Goal: Task Accomplishment & Management: Complete application form

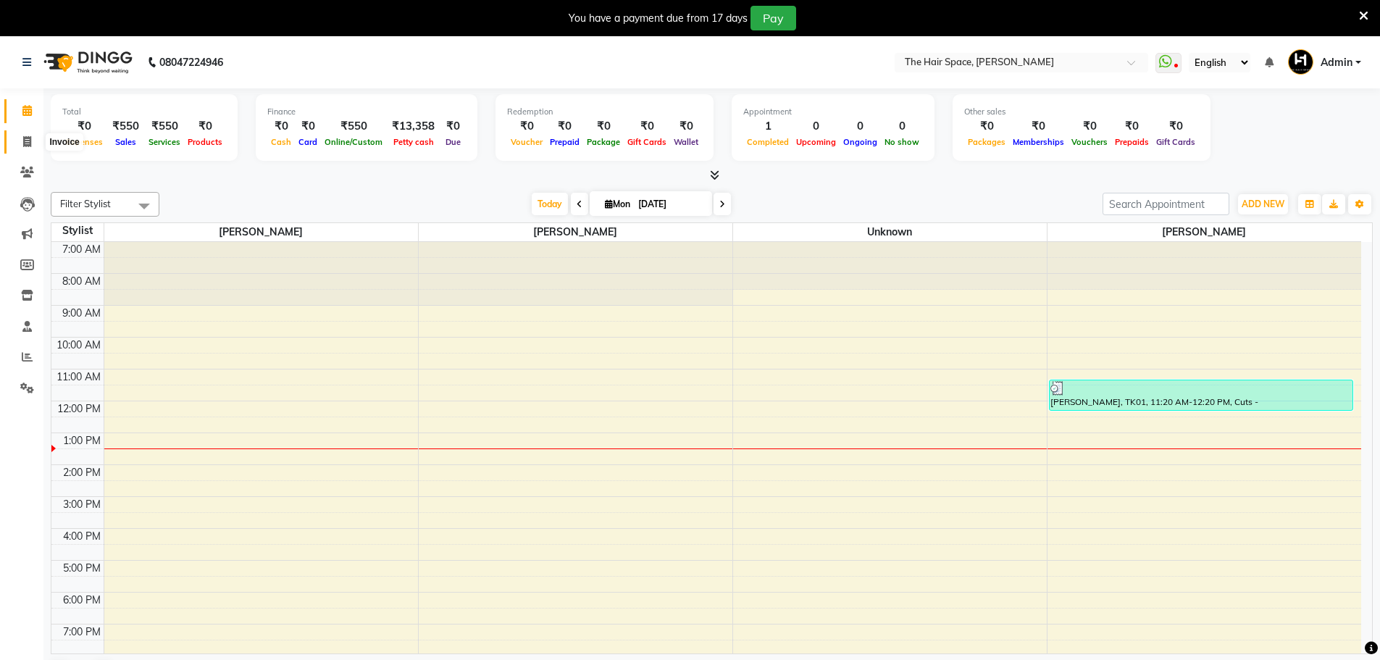
click at [33, 138] on span at bounding box center [26, 142] width 25 height 17
select select "service"
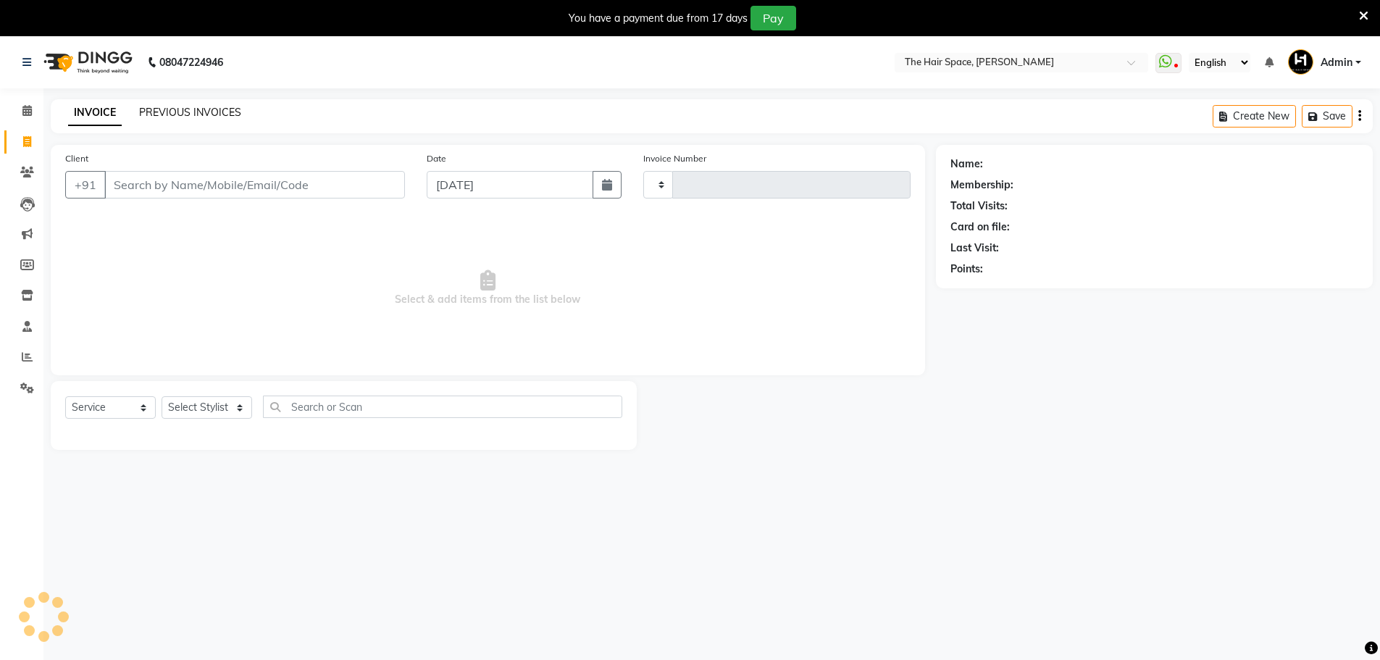
type input "1682"
select select "6663"
click at [156, 111] on link "PREVIOUS INVOICES" at bounding box center [190, 112] width 102 height 13
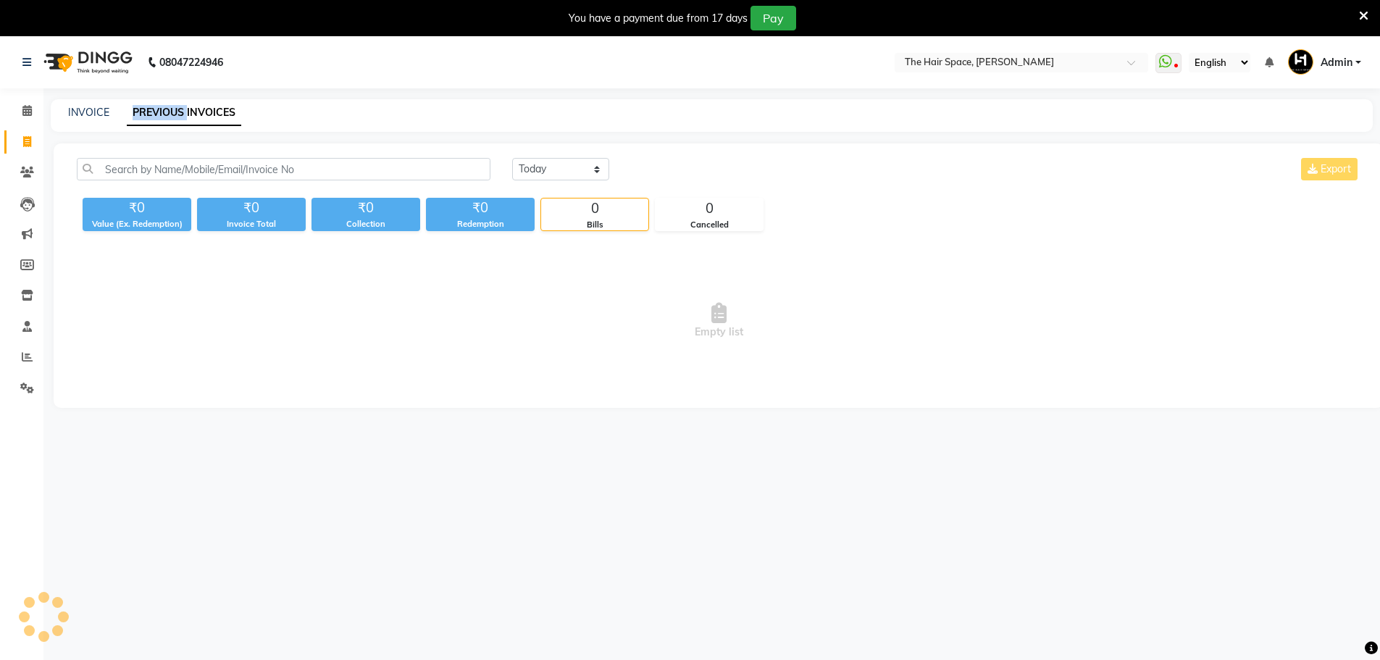
drag, startPoint x: 156, startPoint y: 111, endPoint x: 386, endPoint y: 111, distance: 229.6
click at [158, 111] on link "PREVIOUS INVOICES" at bounding box center [184, 113] width 114 height 26
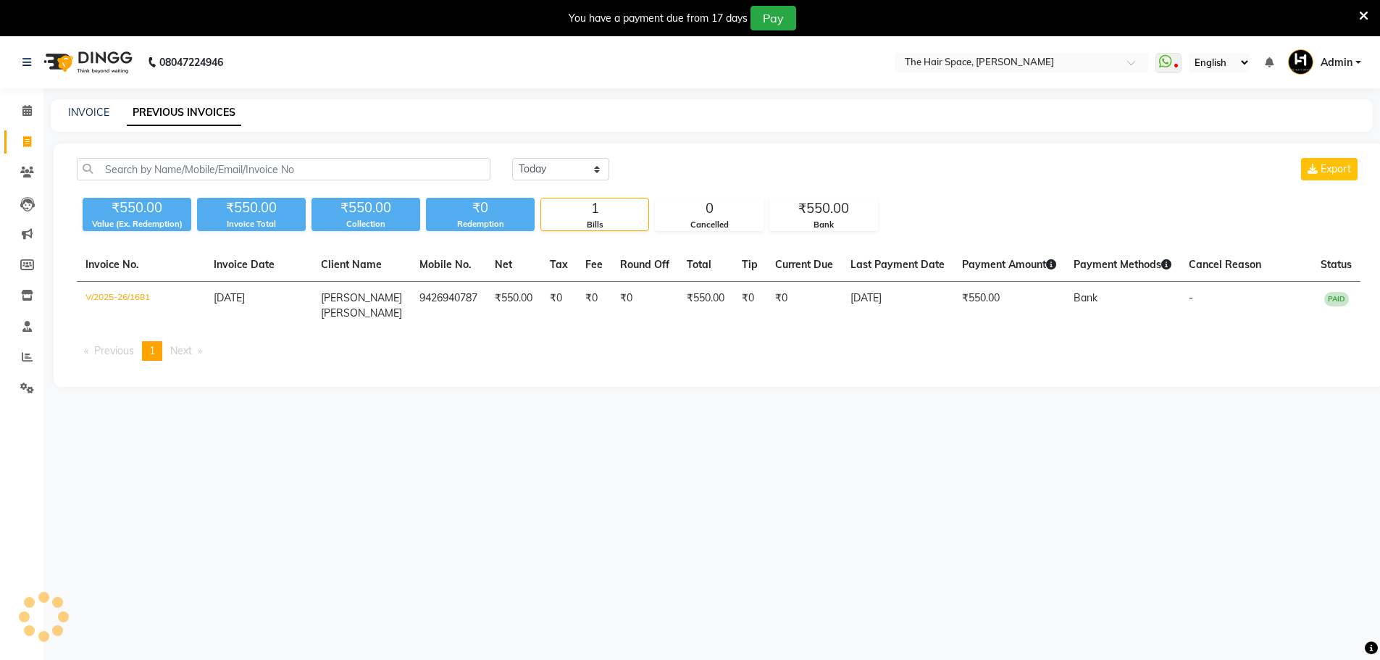
drag, startPoint x: 574, startPoint y: 146, endPoint x: 567, endPoint y: 170, distance: 25.0
click at [571, 152] on div "[DATE] [DATE] Custom Range Export ₹550.00 Value (Ex. Redemption) ₹550.00 Invoic…" at bounding box center [719, 264] width 1330 height 243
click at [566, 173] on select "[DATE] [DATE] Custom Range" at bounding box center [560, 169] width 97 height 22
select select "[DATE]"
click at [512, 158] on select "[DATE] [DATE] Custom Range" at bounding box center [560, 169] width 97 height 22
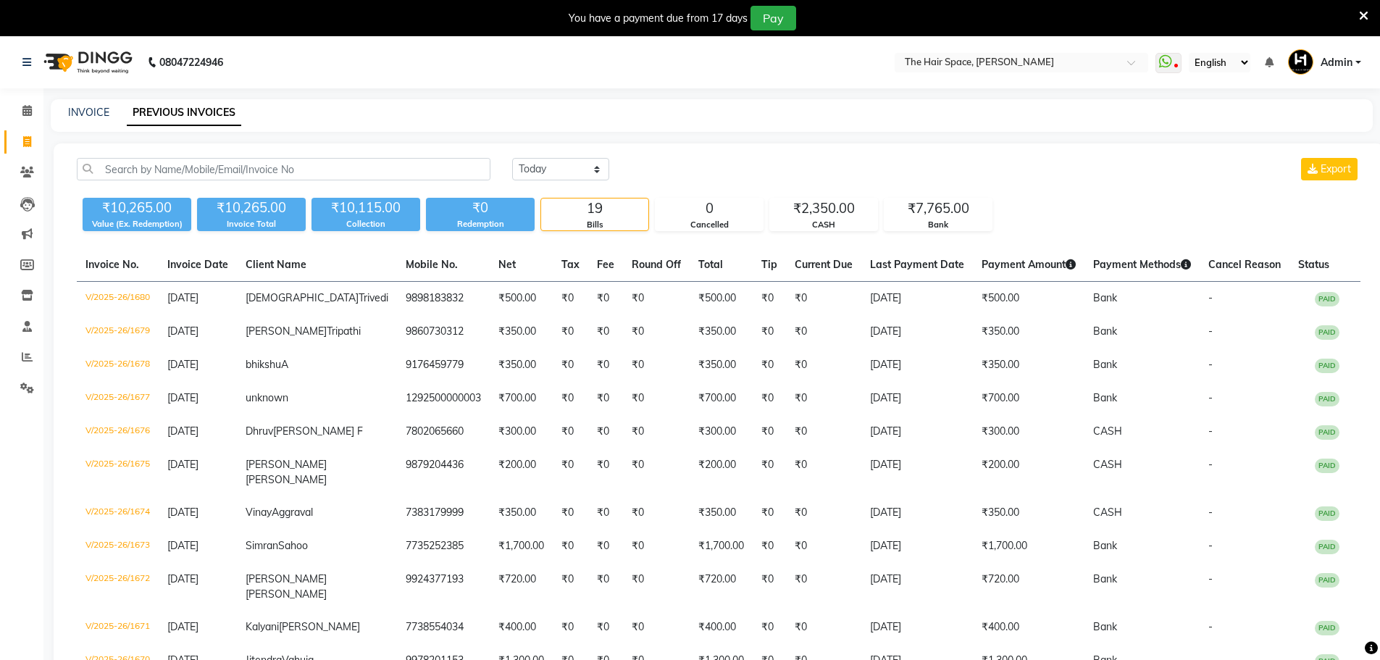
click at [1353, 18] on div "You have a payment due from 17 days Pay" at bounding box center [682, 18] width 1353 height 25
click at [1359, 14] on icon at bounding box center [1363, 15] width 9 height 13
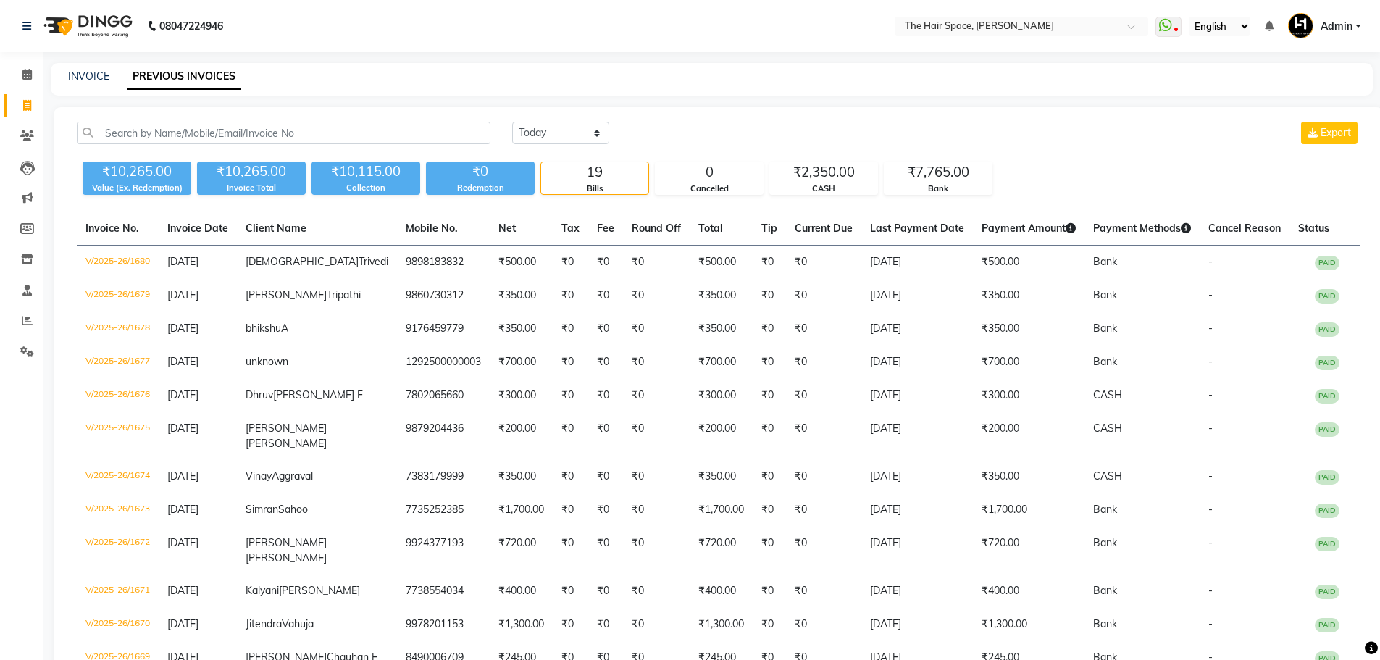
click at [1359, 14] on link "Admin" at bounding box center [1324, 26] width 73 height 24
click at [82, 76] on link "INVOICE" at bounding box center [88, 76] width 41 height 13
select select "service"
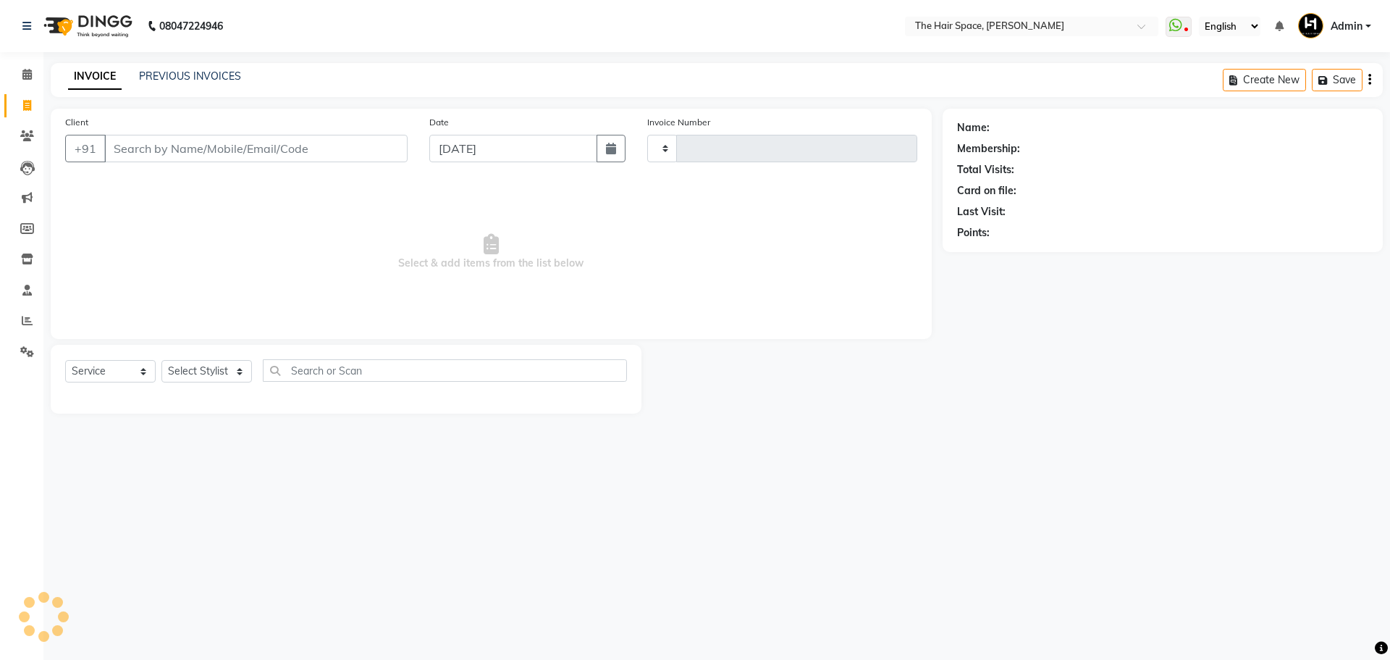
type input "1682"
select select "6663"
click at [31, 75] on icon at bounding box center [26, 74] width 9 height 11
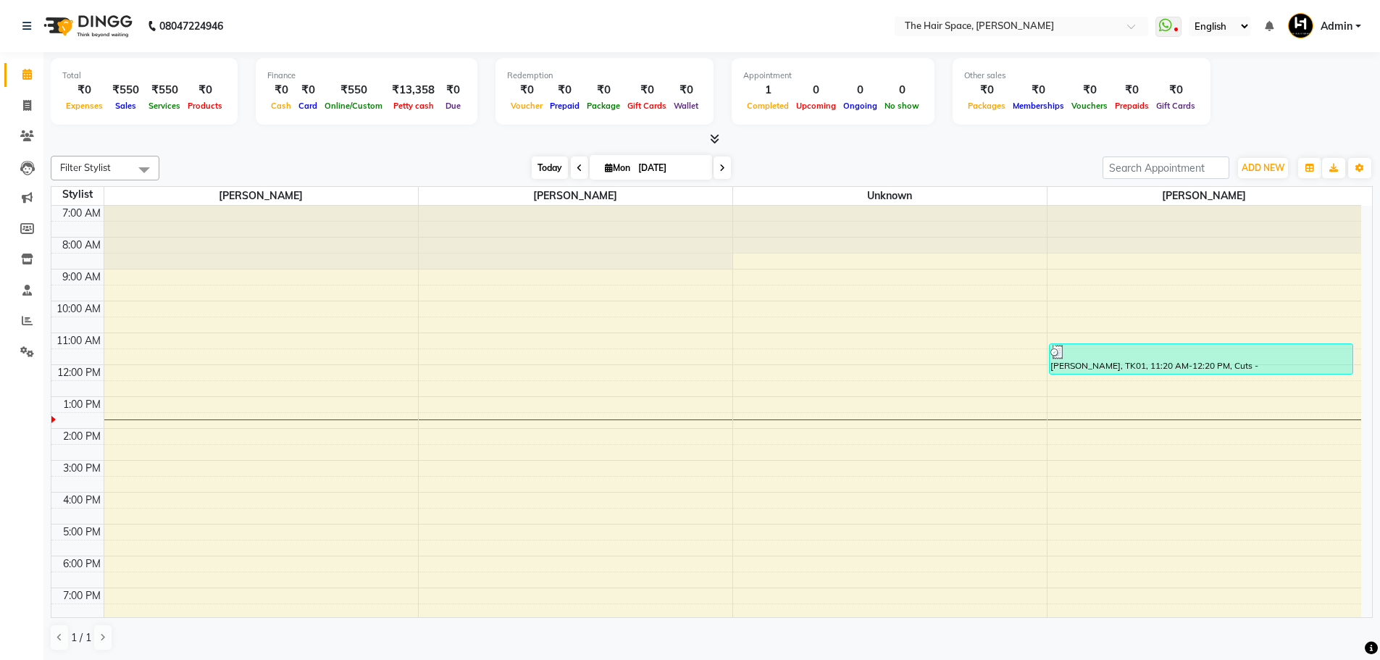
click at [550, 165] on span "Today" at bounding box center [550, 167] width 36 height 22
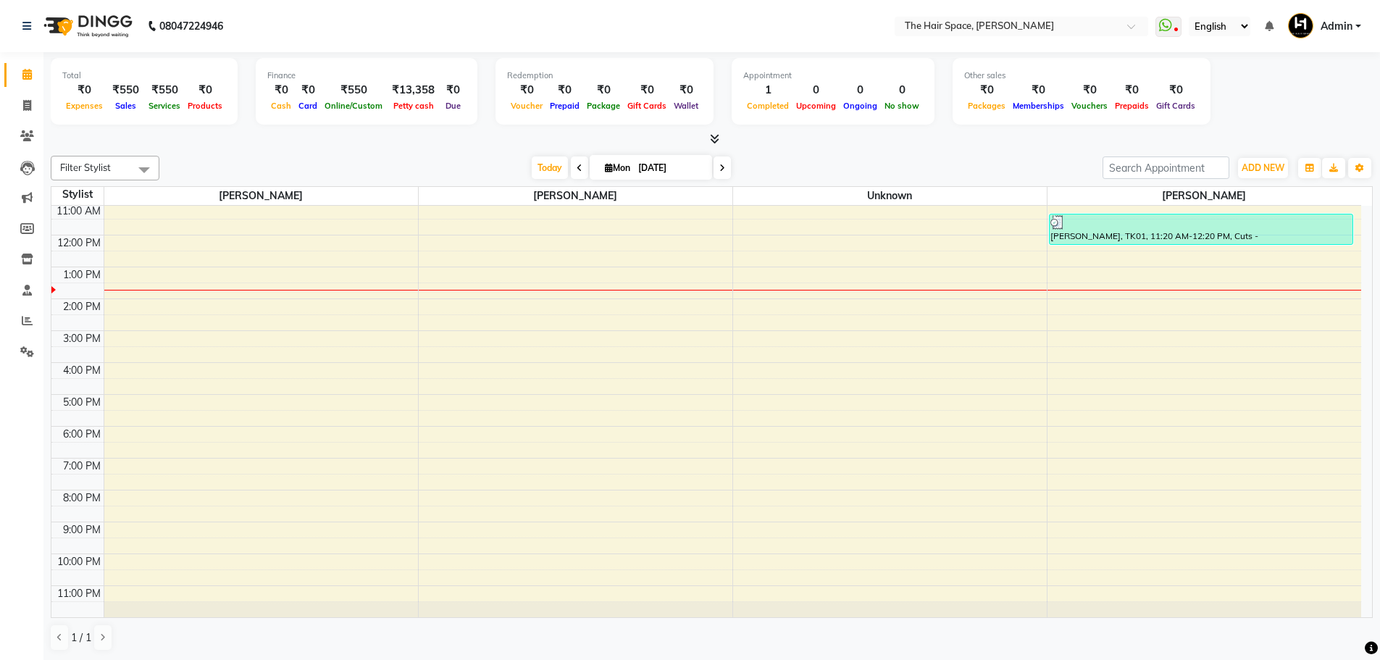
click at [624, 162] on span "Mon" at bounding box center [617, 167] width 33 height 11
select select "9"
select select "2025"
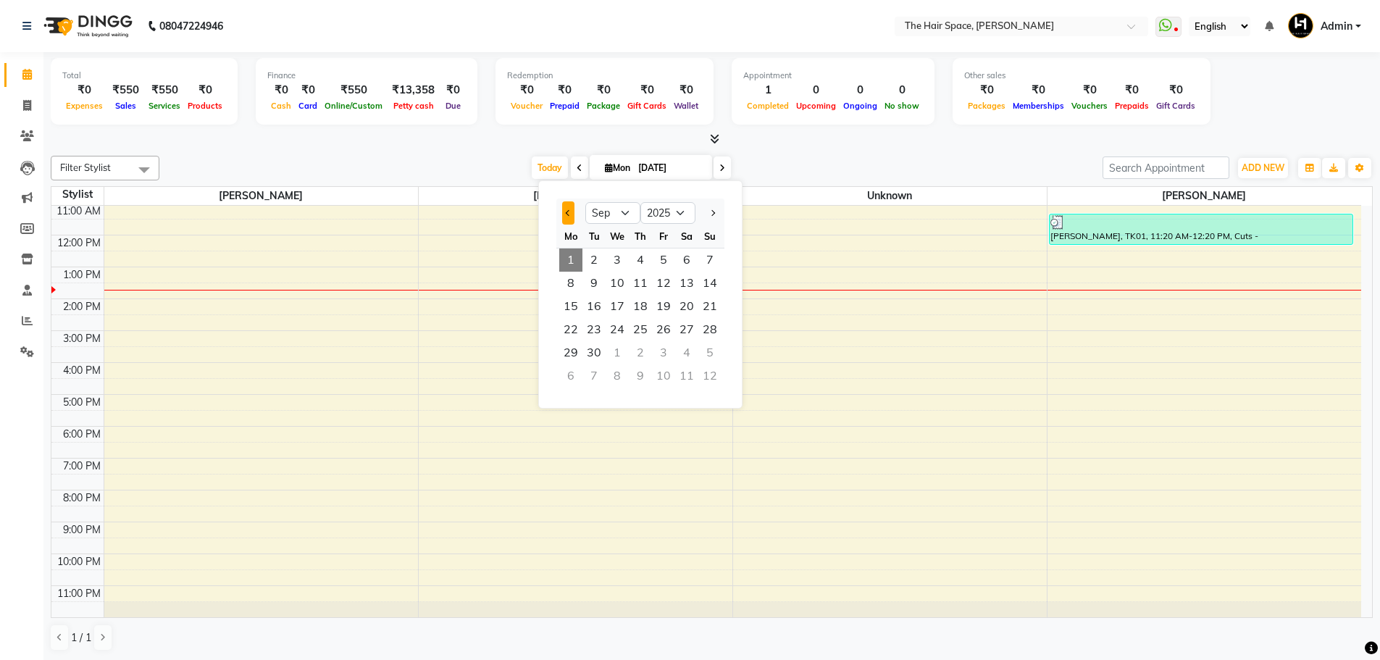
click at [568, 211] on span "Previous month" at bounding box center [569, 213] width 6 height 6
select select "8"
click at [692, 308] on span "16" at bounding box center [686, 306] width 23 height 23
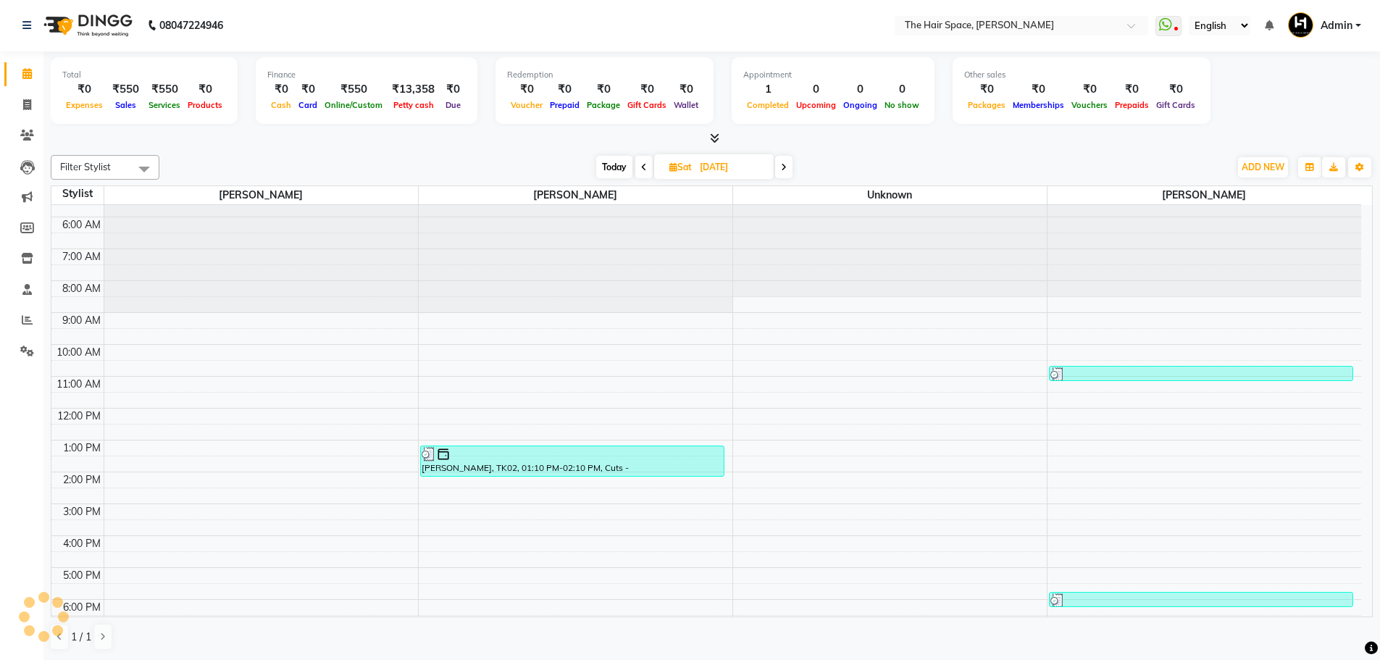
scroll to position [0, 0]
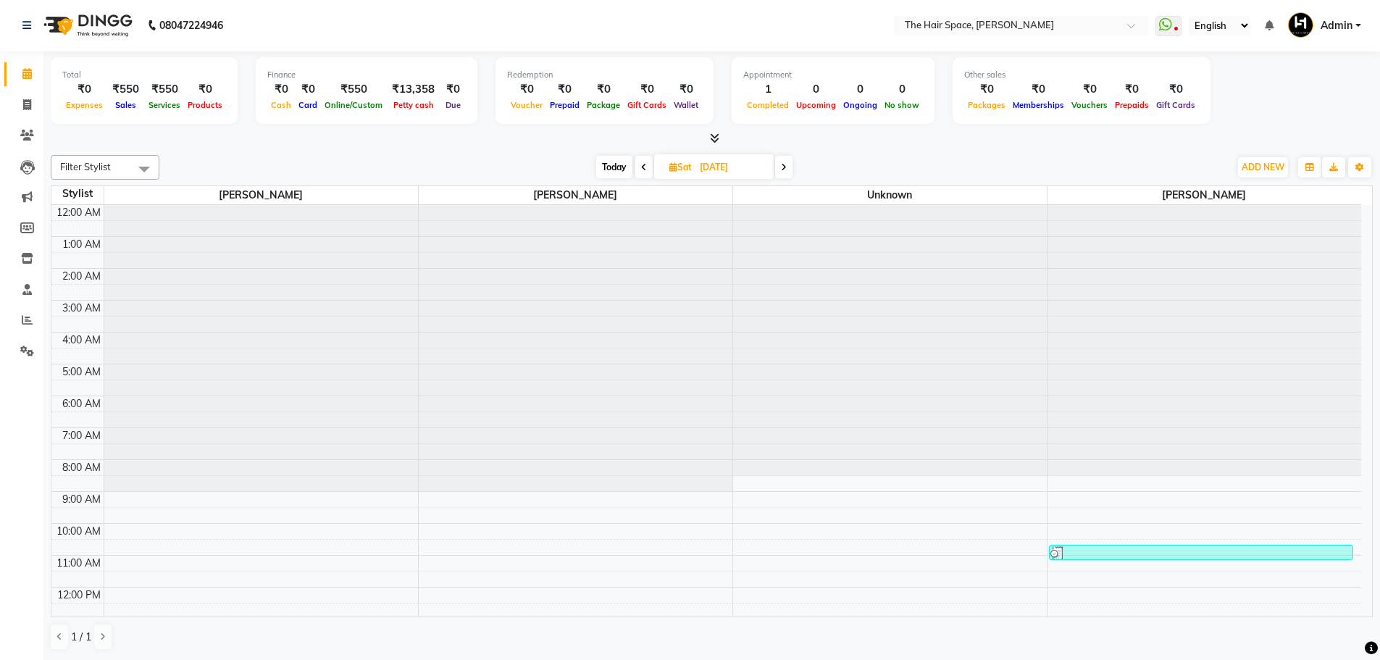
click at [779, 170] on span at bounding box center [783, 167] width 17 height 22
type input "[DATE]"
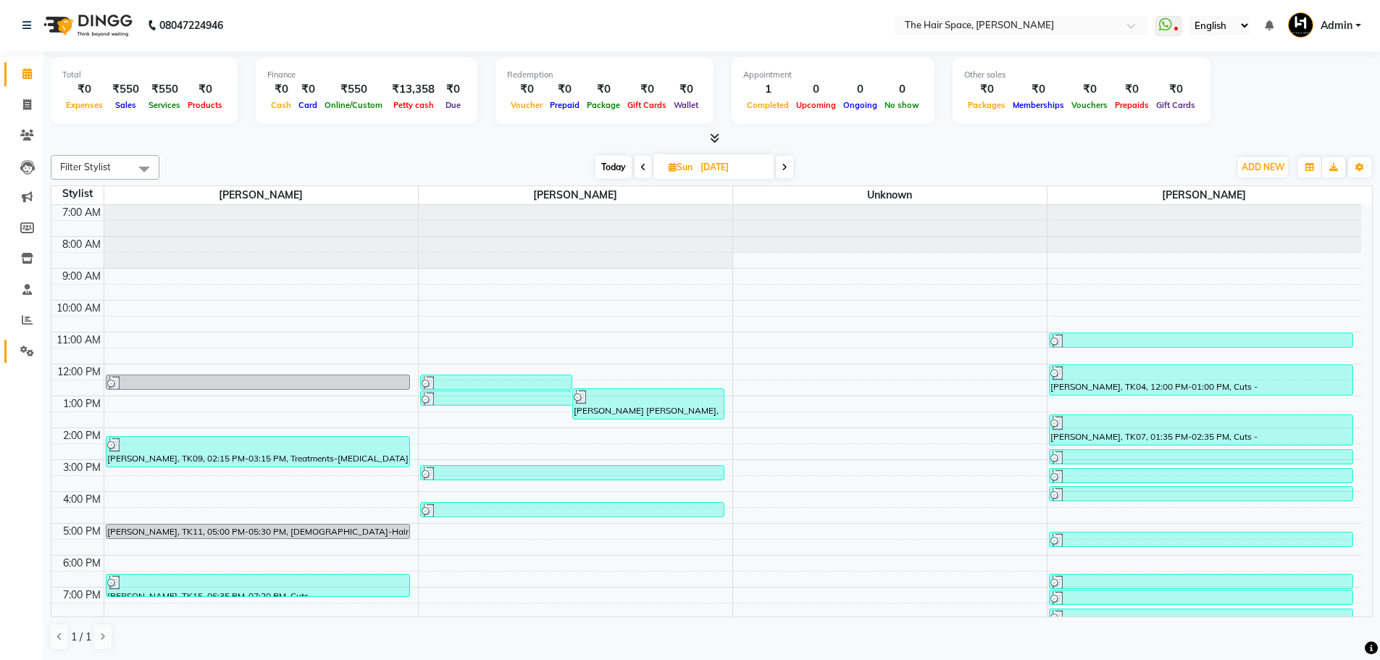
click at [25, 345] on icon at bounding box center [27, 350] width 14 height 11
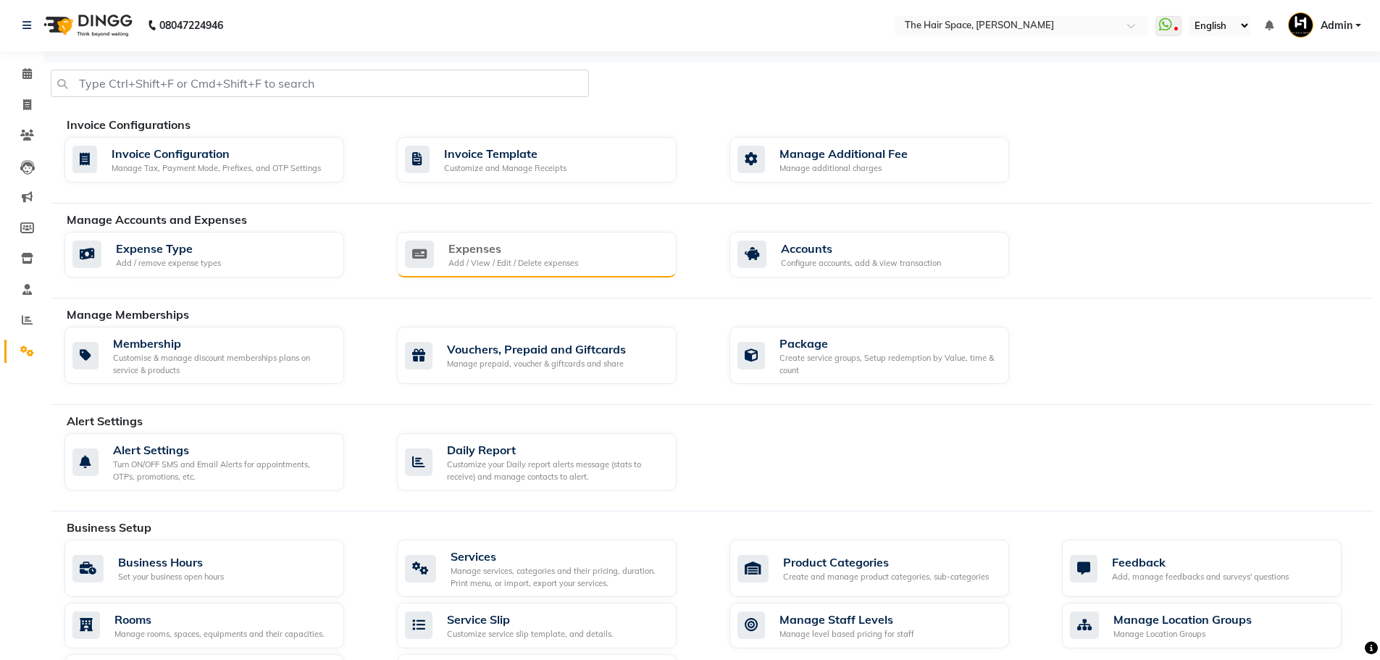
click at [576, 257] on div "Add / View / Edit / Delete expenses" at bounding box center [513, 263] width 130 height 12
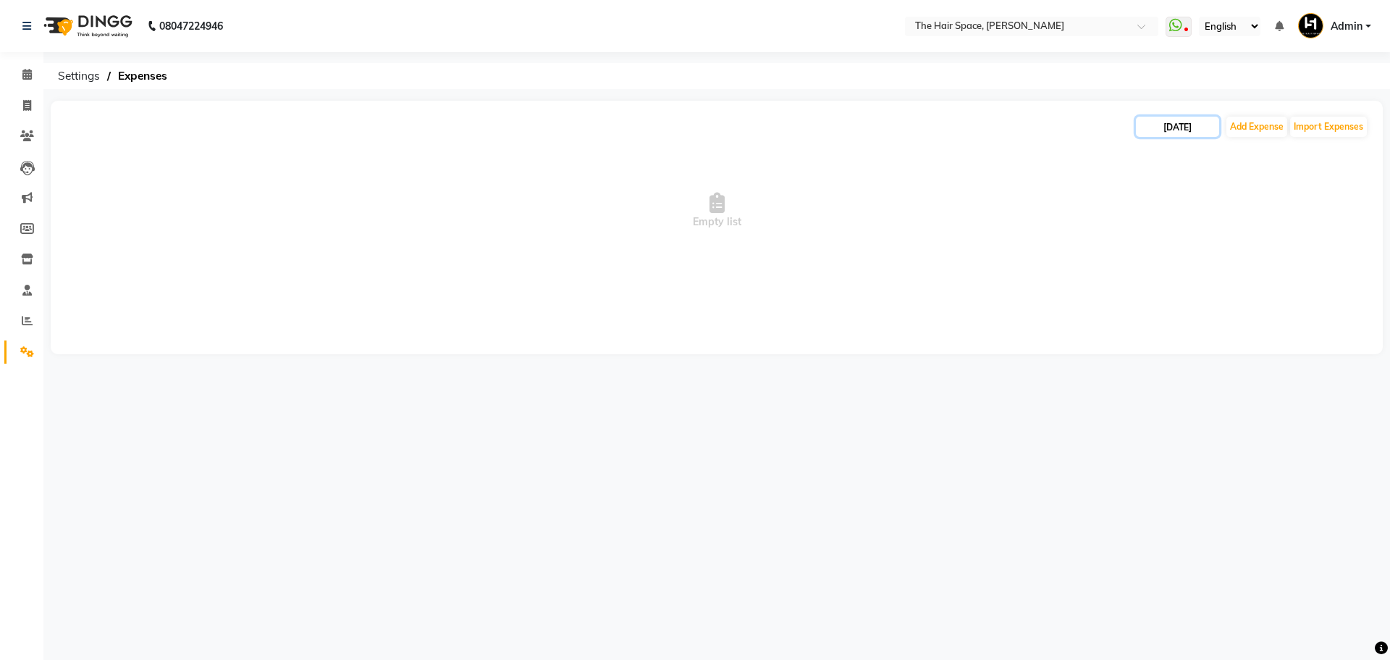
click at [1179, 128] on input "[DATE]" at bounding box center [1177, 127] width 83 height 20
select select "9"
select select "2025"
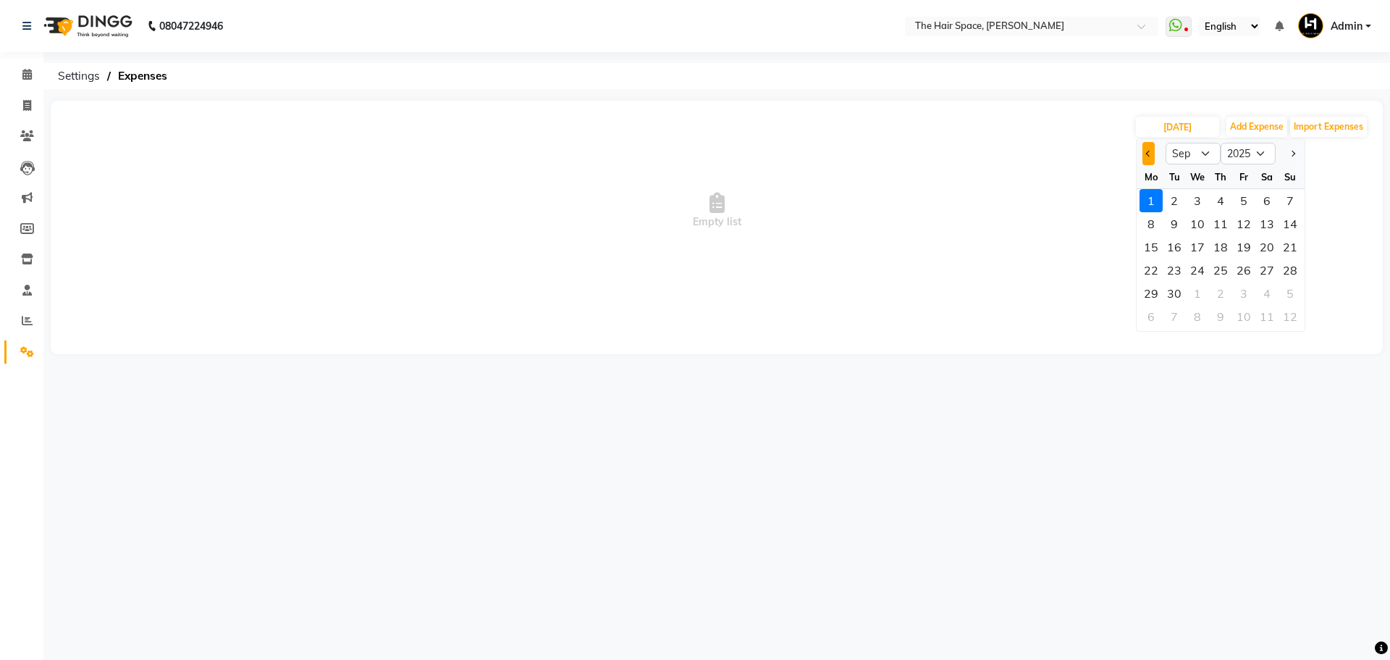
click at [1146, 148] on button "Previous month" at bounding box center [1149, 153] width 12 height 23
select select "8"
click at [1289, 285] on div "31" at bounding box center [1290, 293] width 23 height 23
type input "[DATE]"
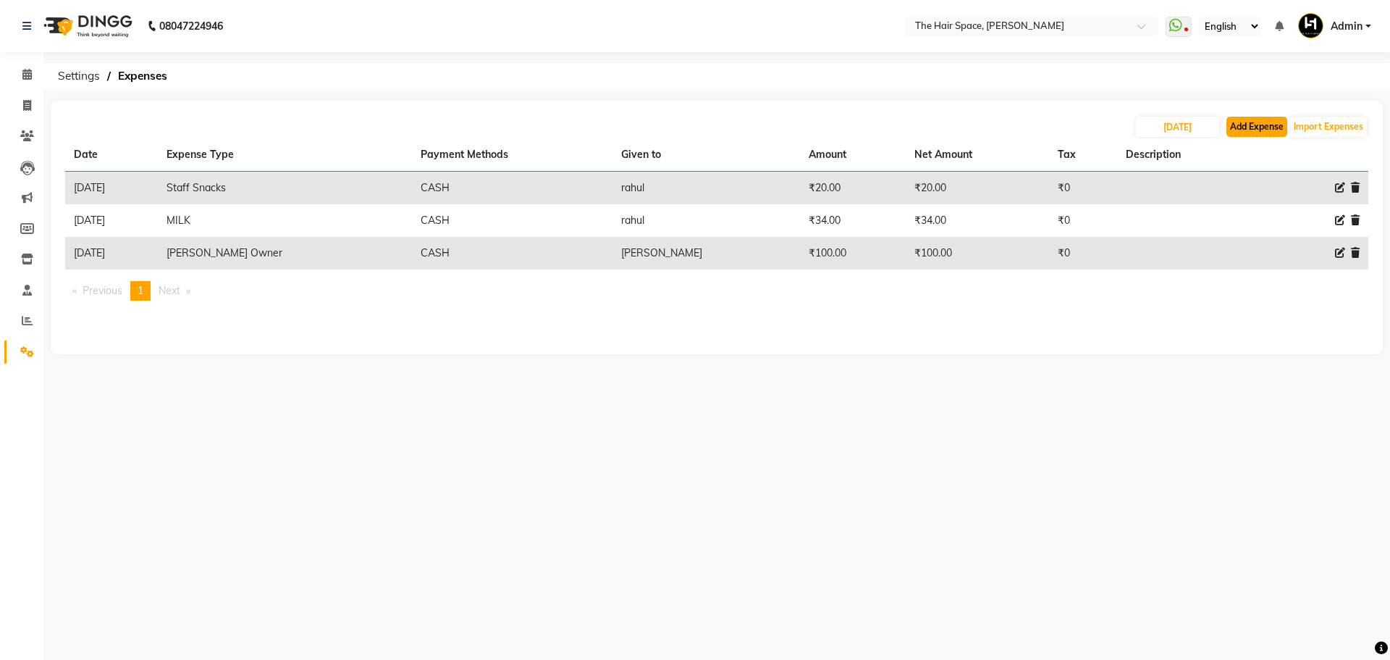
click at [1264, 125] on button "Add Expense" at bounding box center [1257, 127] width 61 height 20
select select "1"
select select "5699"
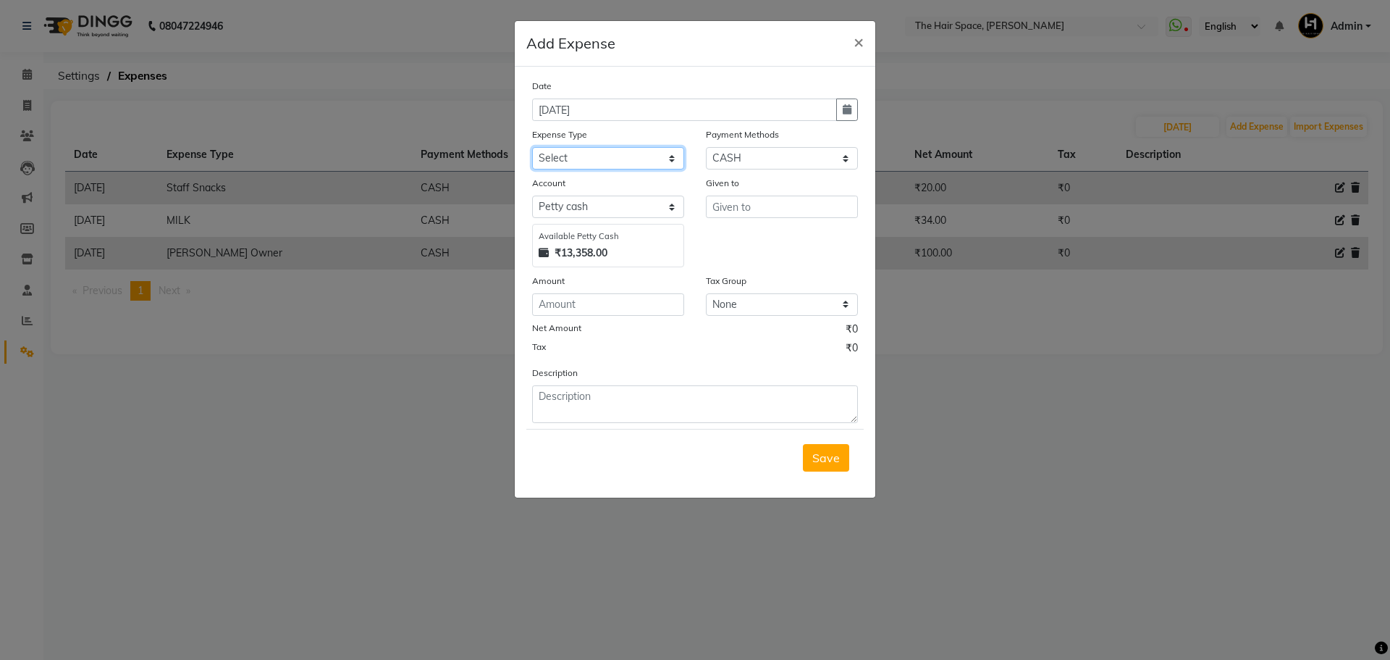
click at [574, 154] on select "Select Advance Salary Cash transfer to bank Client Snacks Clinical charges Cutt…" at bounding box center [608, 158] width 152 height 22
select select "16366"
click at [532, 147] on select "Select Advance Salary Cash transfer to bank Client Snacks Clinical charges Cutt…" at bounding box center [608, 158] width 152 height 22
type input "[PERSON_NAME]"
type input "183"
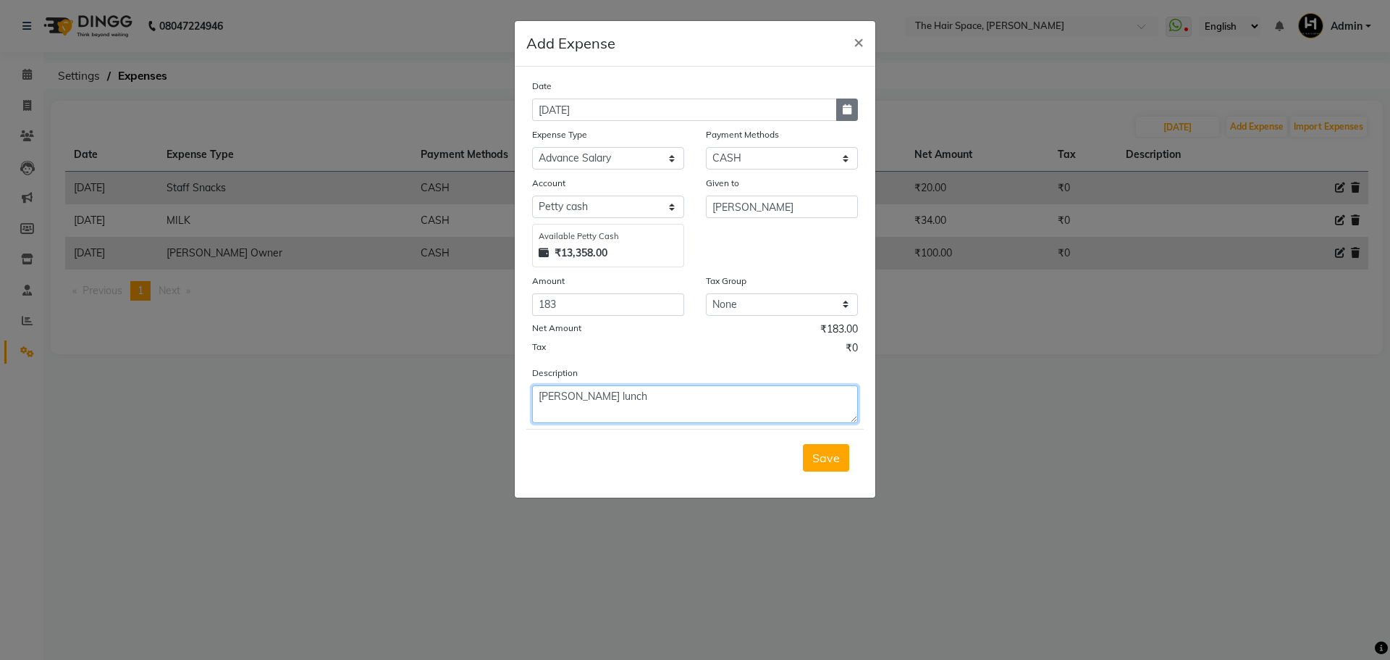
type textarea "[PERSON_NAME] lunch"
click at [840, 117] on button "button" at bounding box center [847, 109] width 22 height 22
select select "9"
select select "2025"
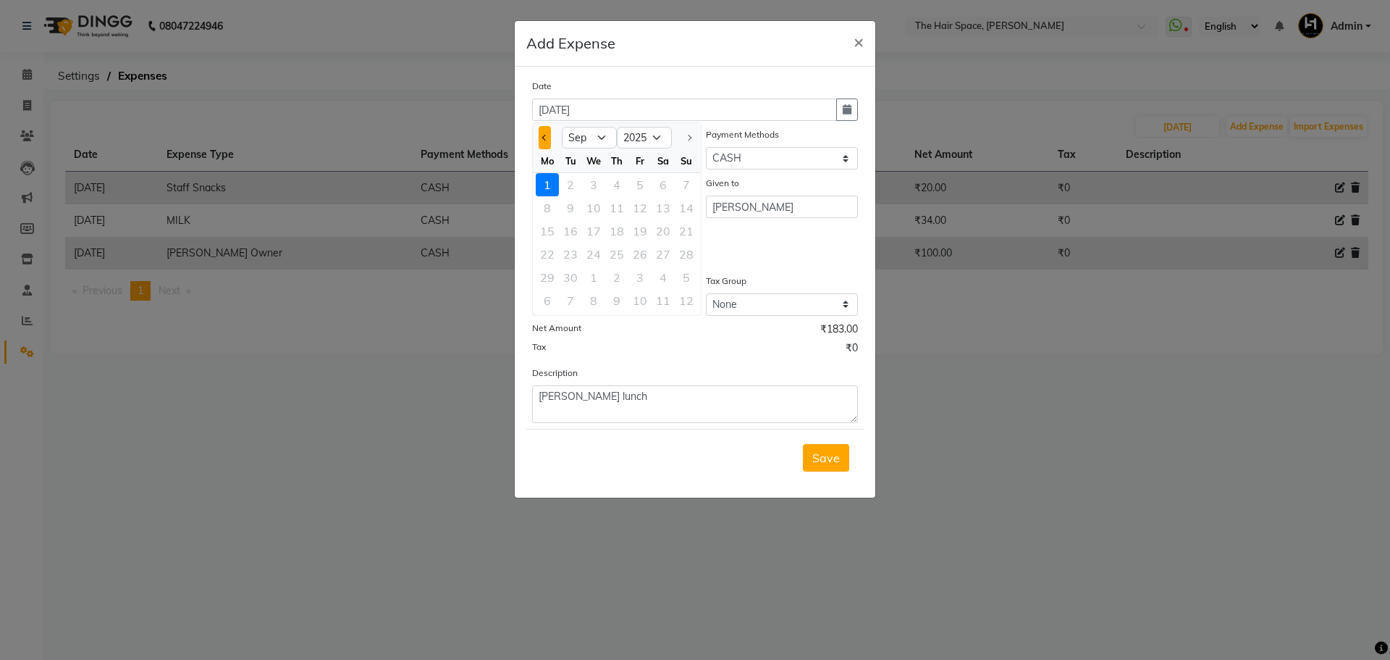
click at [542, 139] on button "Previous month" at bounding box center [545, 137] width 12 height 23
select select "8"
click at [684, 271] on div "31" at bounding box center [686, 277] width 23 height 23
type input "[DATE]"
click at [833, 459] on span "Save" at bounding box center [827, 457] width 28 height 14
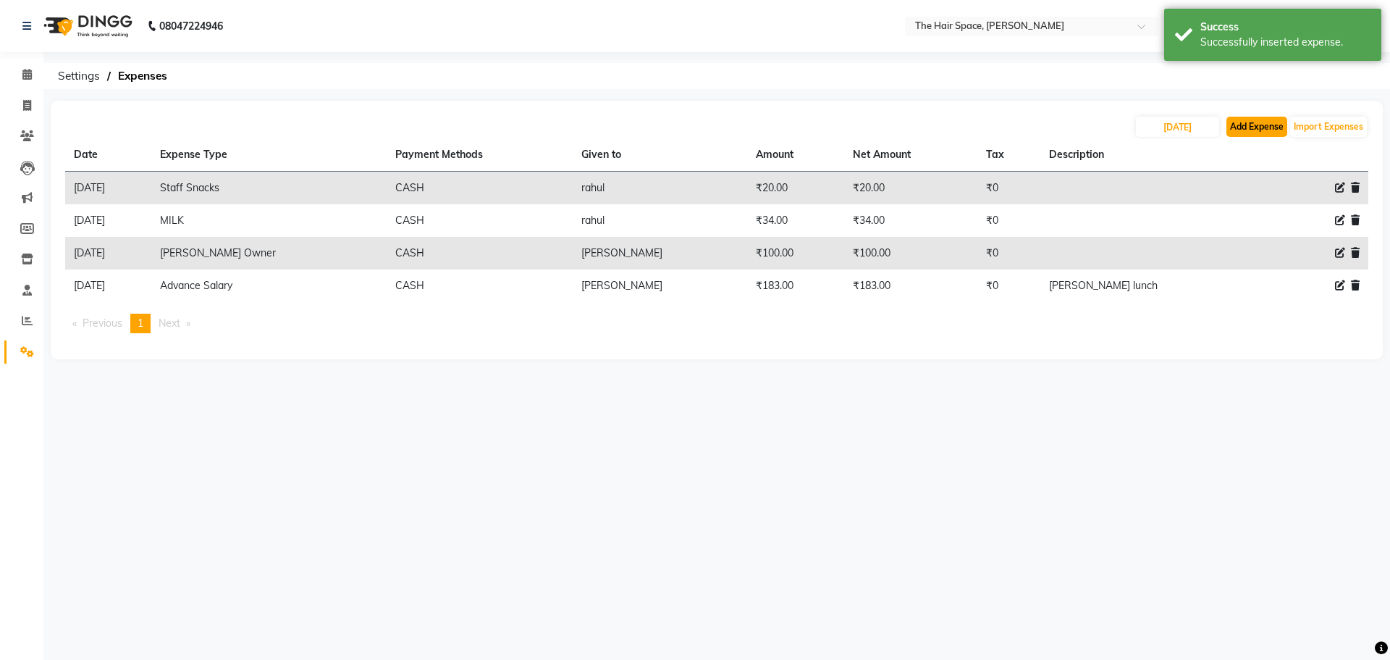
click at [1247, 127] on button "Add Expense" at bounding box center [1257, 127] width 61 height 20
select select "1"
select select "5699"
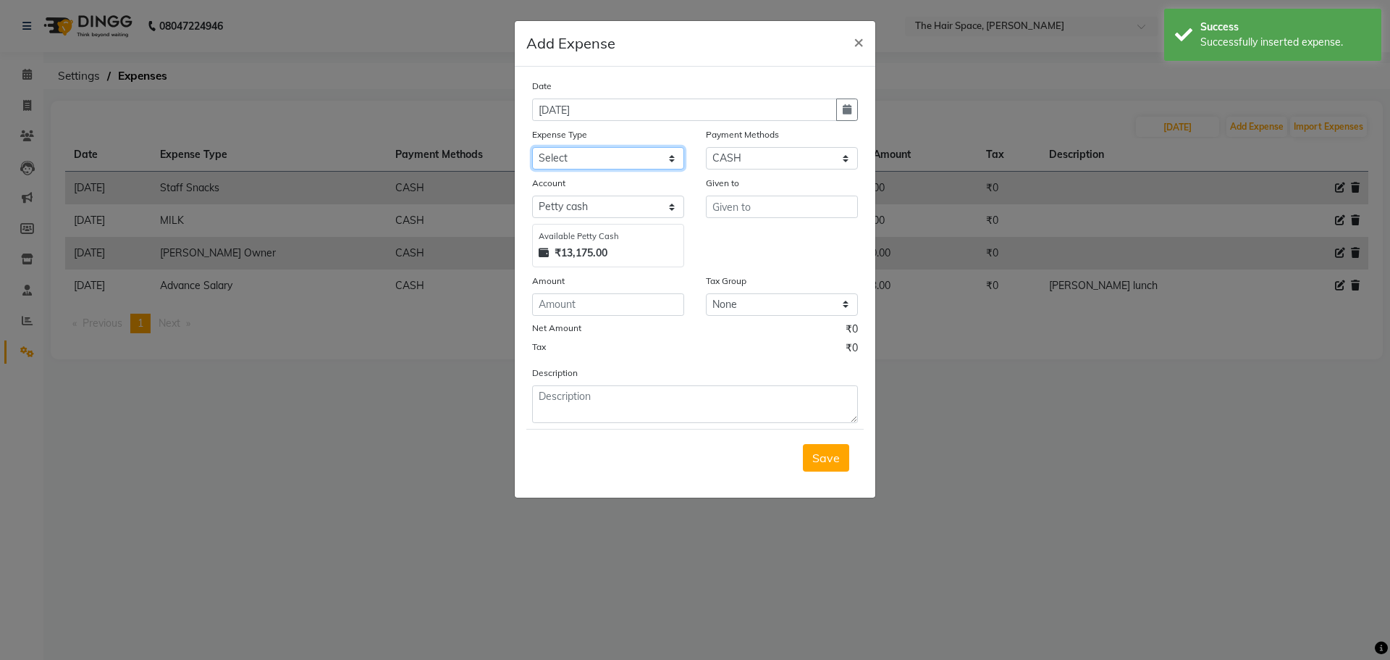
click at [620, 161] on select "Select Advance Salary Cash transfer to bank Client Snacks Clinical charges Cutt…" at bounding box center [608, 158] width 152 height 22
select select "16409"
click at [532, 147] on select "Select Advance Salary Cash transfer to bank Client Snacks Clinical charges Cutt…" at bounding box center [608, 158] width 152 height 22
drag, startPoint x: 850, startPoint y: 116, endPoint x: 769, endPoint y: 99, distance: 82.8
click at [849, 116] on button "button" at bounding box center [847, 109] width 22 height 22
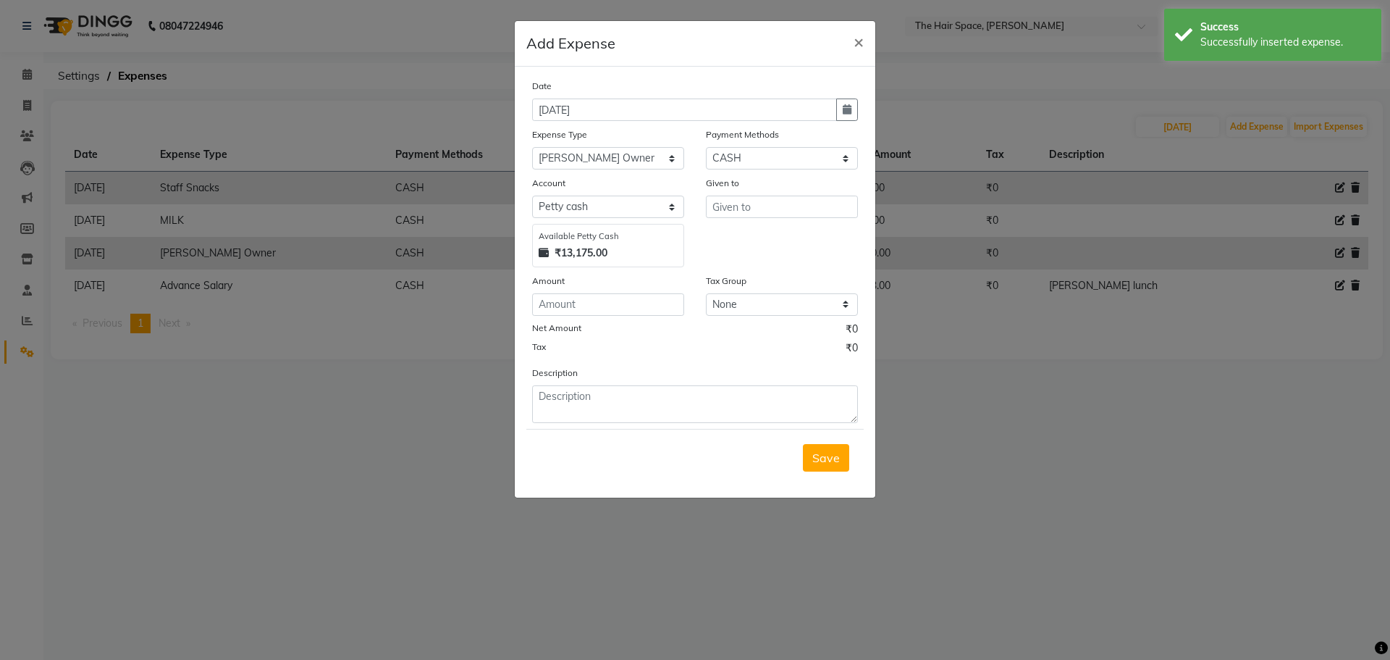
select select "9"
select select "2025"
click at [548, 140] on button "Previous month" at bounding box center [545, 137] width 12 height 23
select select "8"
click at [687, 280] on div "31" at bounding box center [686, 277] width 23 height 23
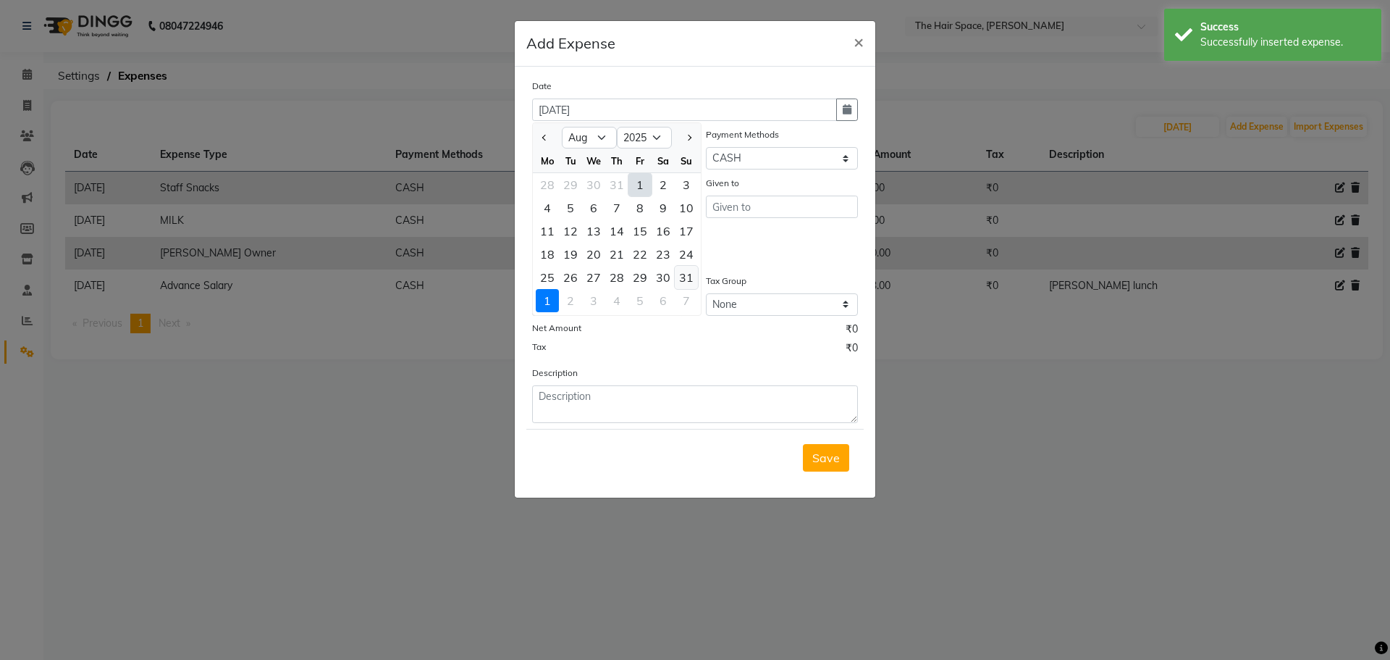
type input "[DATE]"
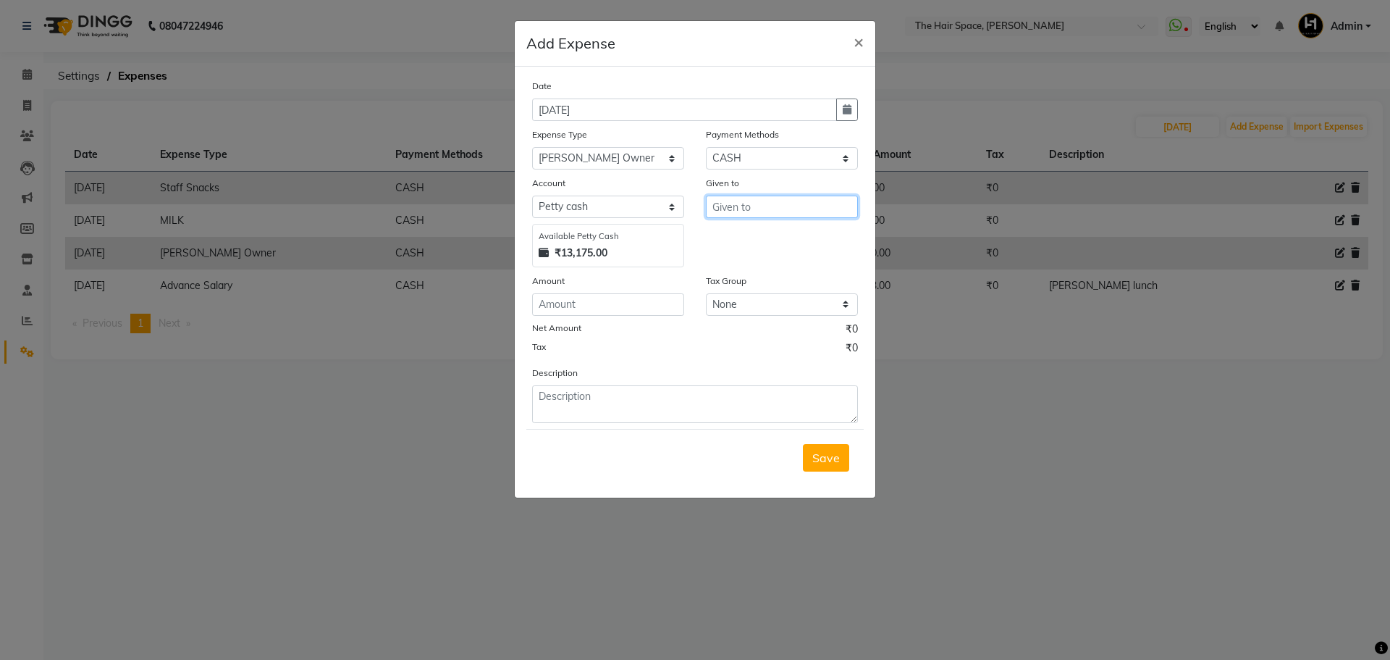
click at [731, 200] on input "text" at bounding box center [782, 207] width 152 height 22
type input "[PERSON_NAME]"
type input "100"
click at [831, 457] on span "Save" at bounding box center [827, 457] width 28 height 14
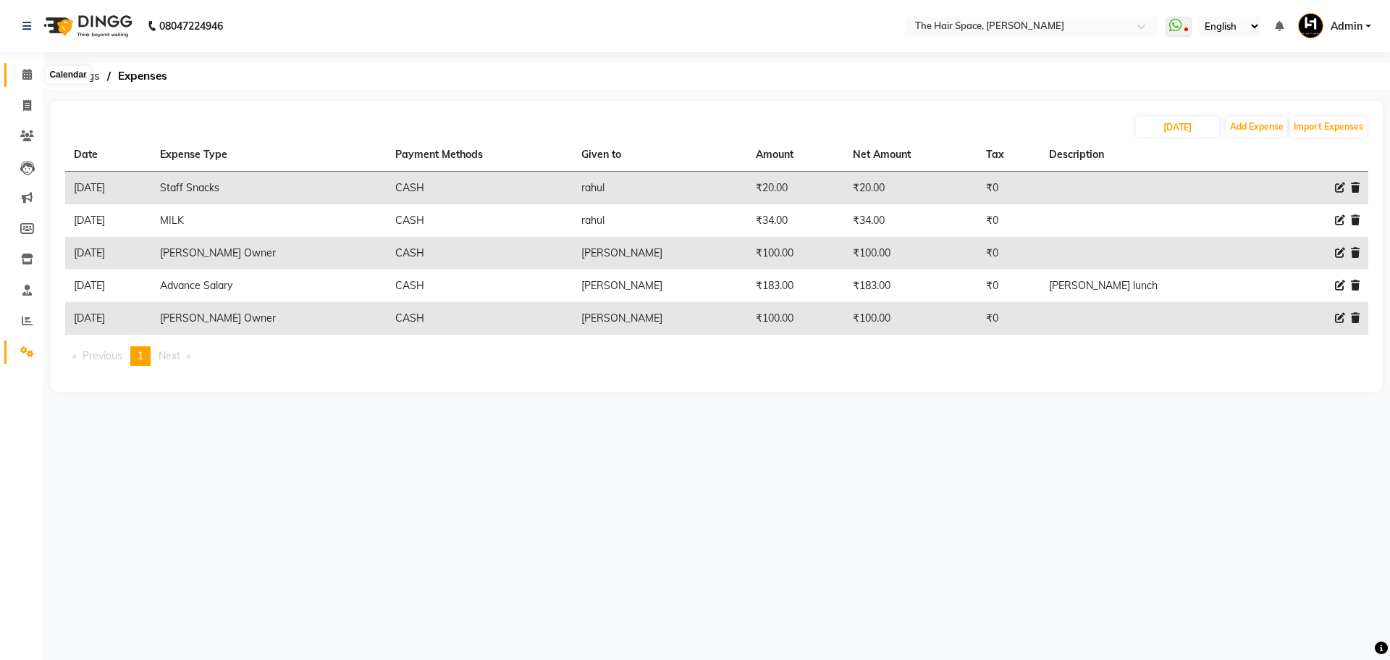
click at [23, 78] on icon at bounding box center [26, 74] width 9 height 11
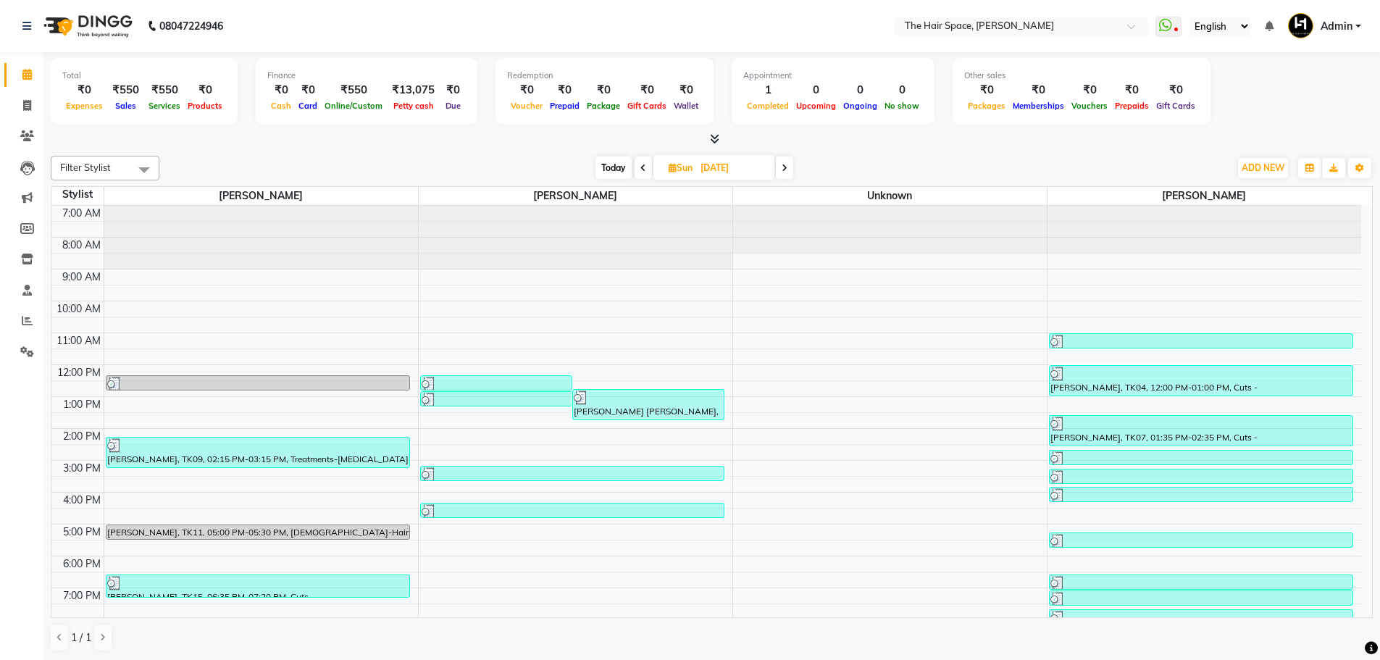
click at [24, 72] on icon at bounding box center [26, 74] width 9 height 11
click at [18, 353] on span at bounding box center [26, 352] width 25 height 17
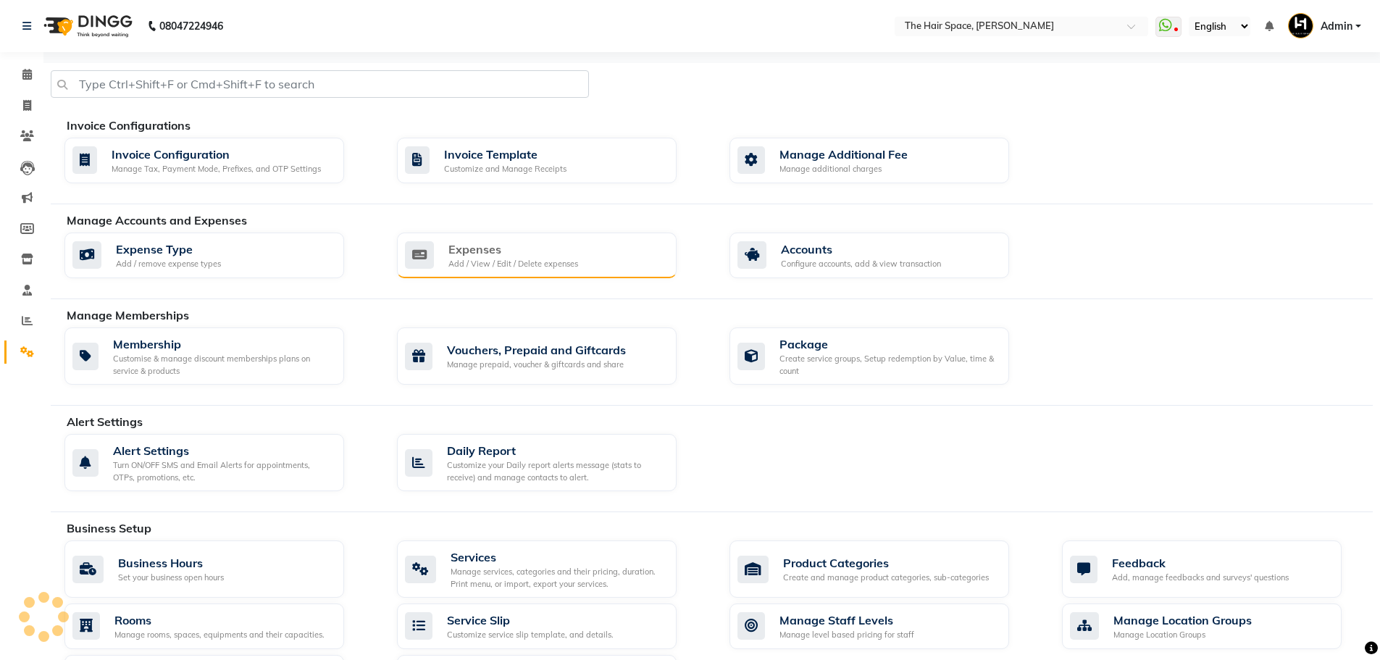
click at [446, 252] on div "Expenses Add / View / Edit / Delete expenses" at bounding box center [535, 255] width 260 height 30
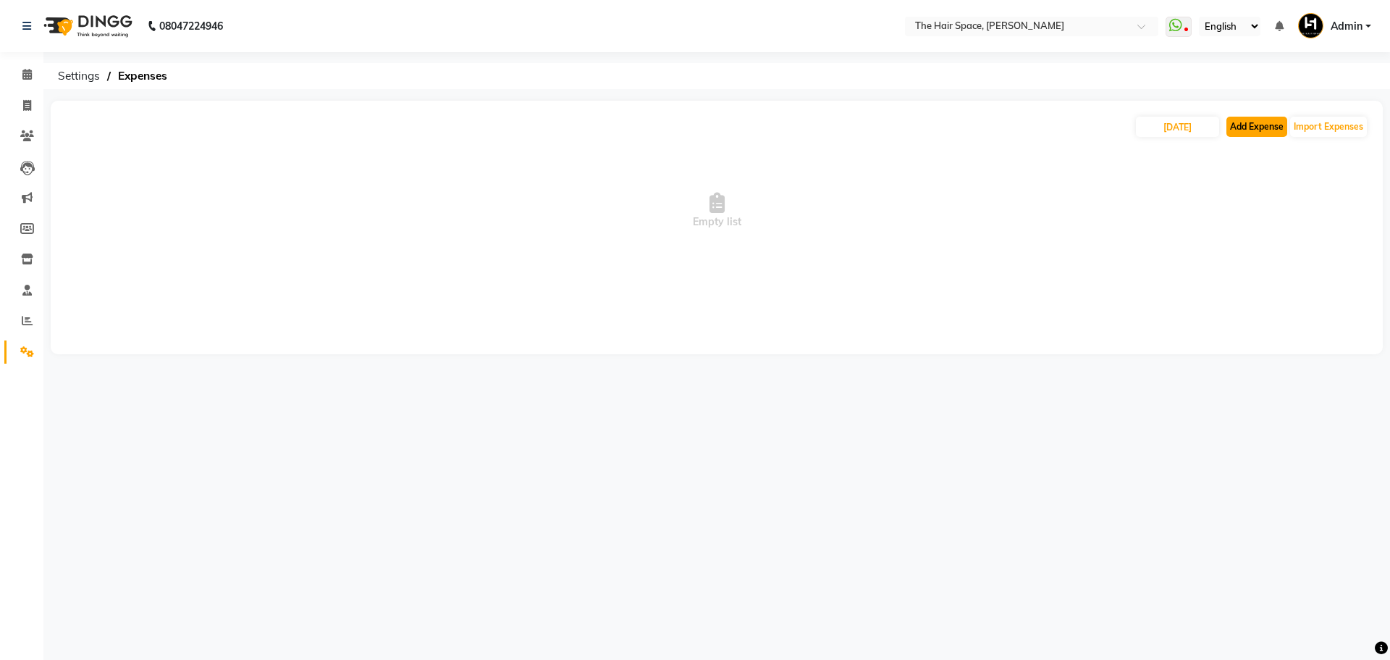
click at [1283, 119] on button "Add Expense" at bounding box center [1257, 127] width 61 height 20
select select "1"
select select "5699"
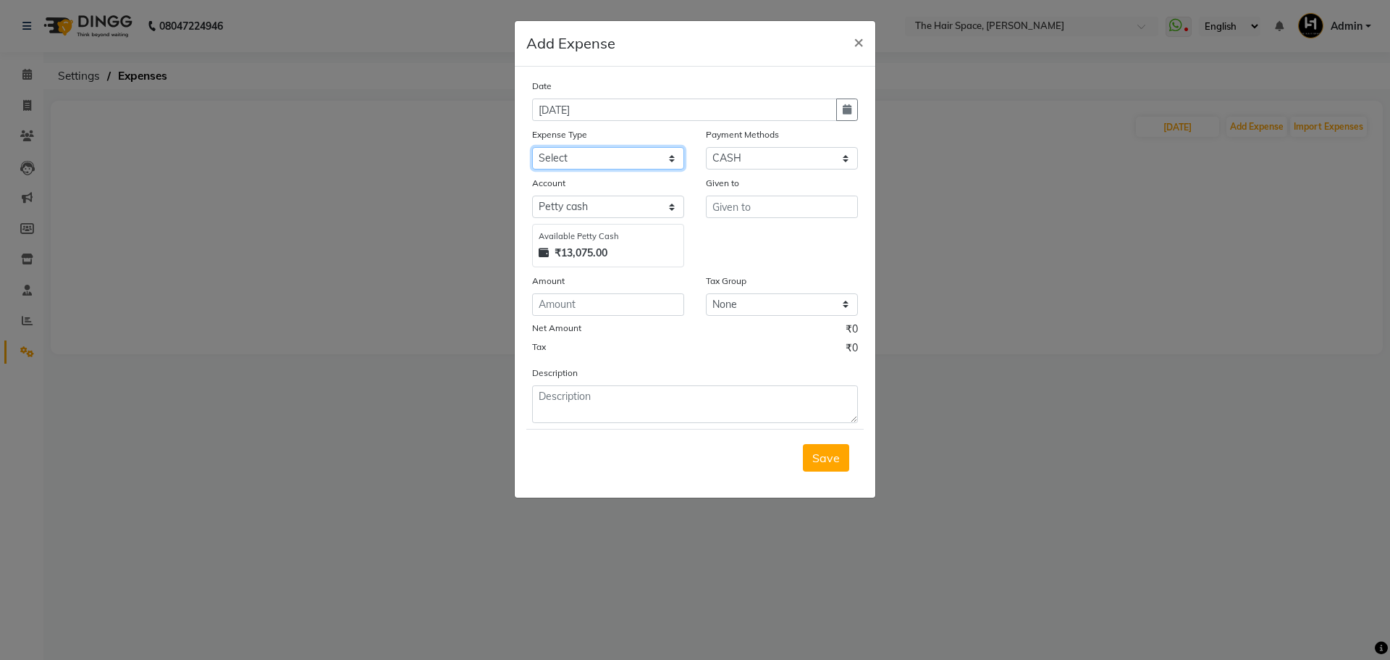
click at [557, 156] on select "Select Advance Salary Cash transfer to bank Client Snacks Clinical charges Cutt…" at bounding box center [608, 158] width 152 height 22
select select "16361"
click at [532, 147] on select "Select Advance Salary Cash transfer to bank Client Snacks Clinical charges Cutt…" at bounding box center [608, 158] width 152 height 22
type input "rahul"
type input "1"
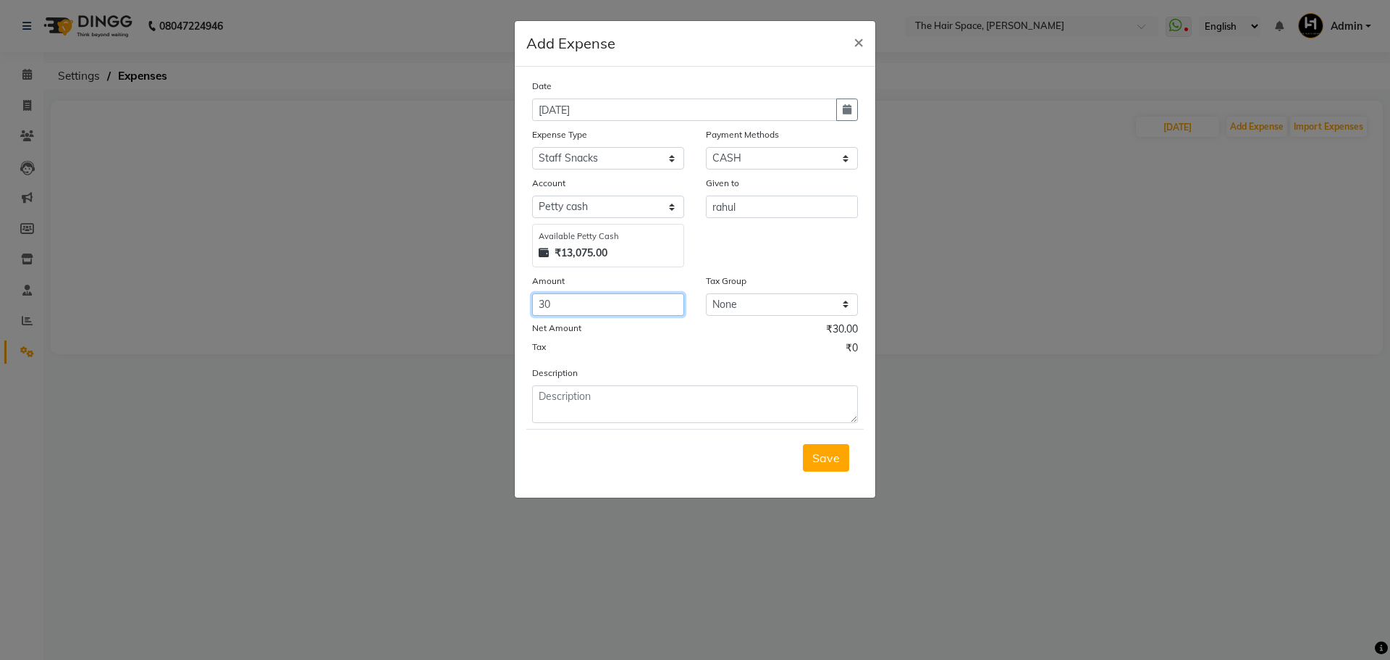
type input "30"
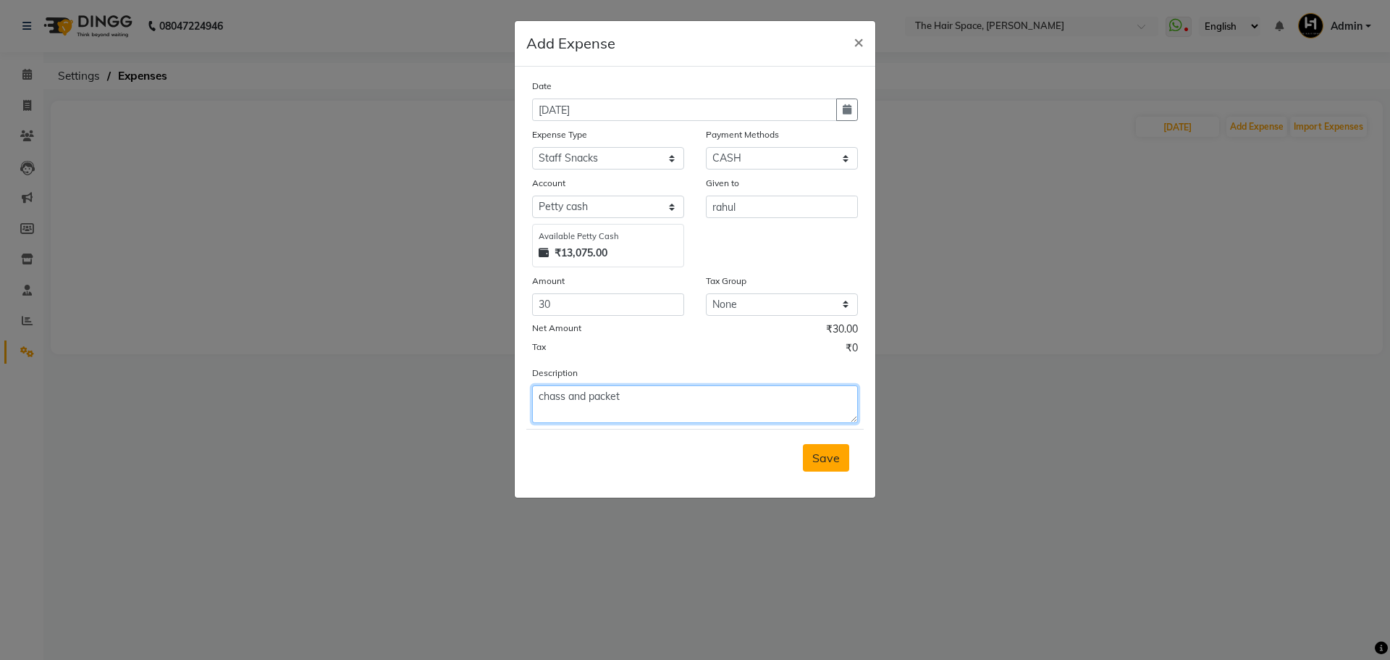
type textarea "chass and packet"
click at [833, 448] on button "Save" at bounding box center [826, 458] width 46 height 28
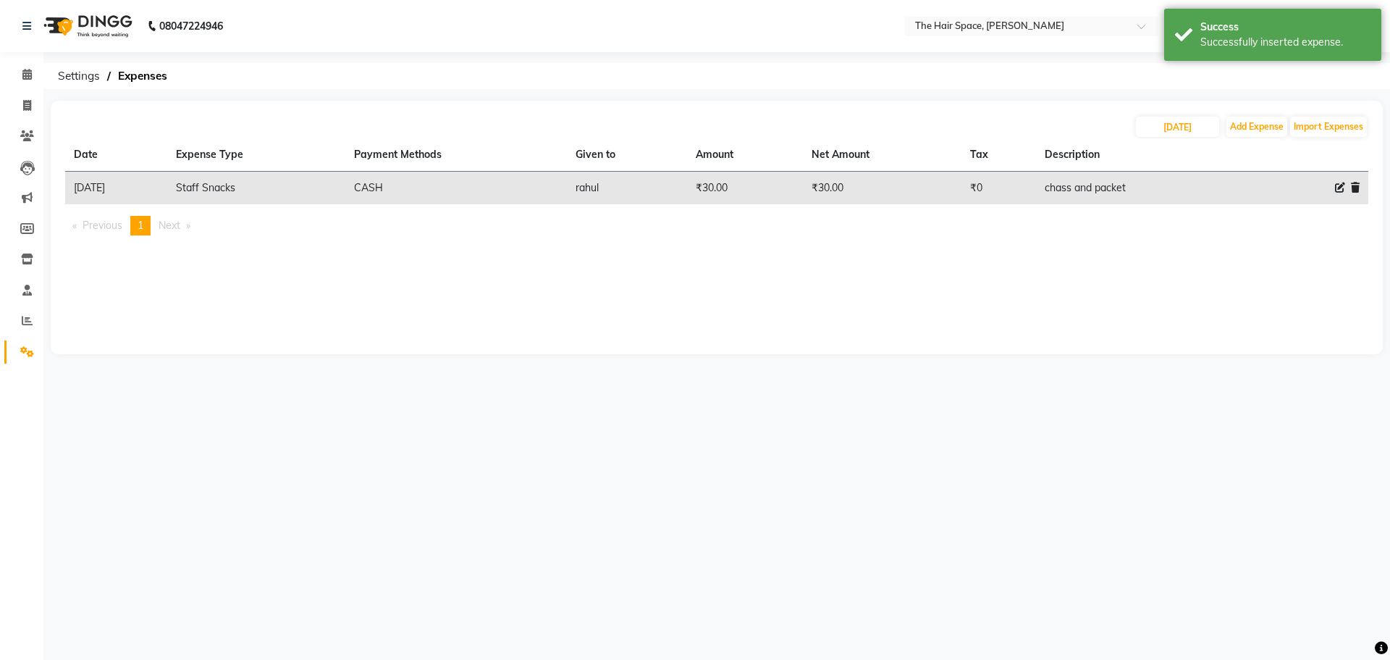
click at [33, 343] on link "Settings" at bounding box center [21, 352] width 35 height 24
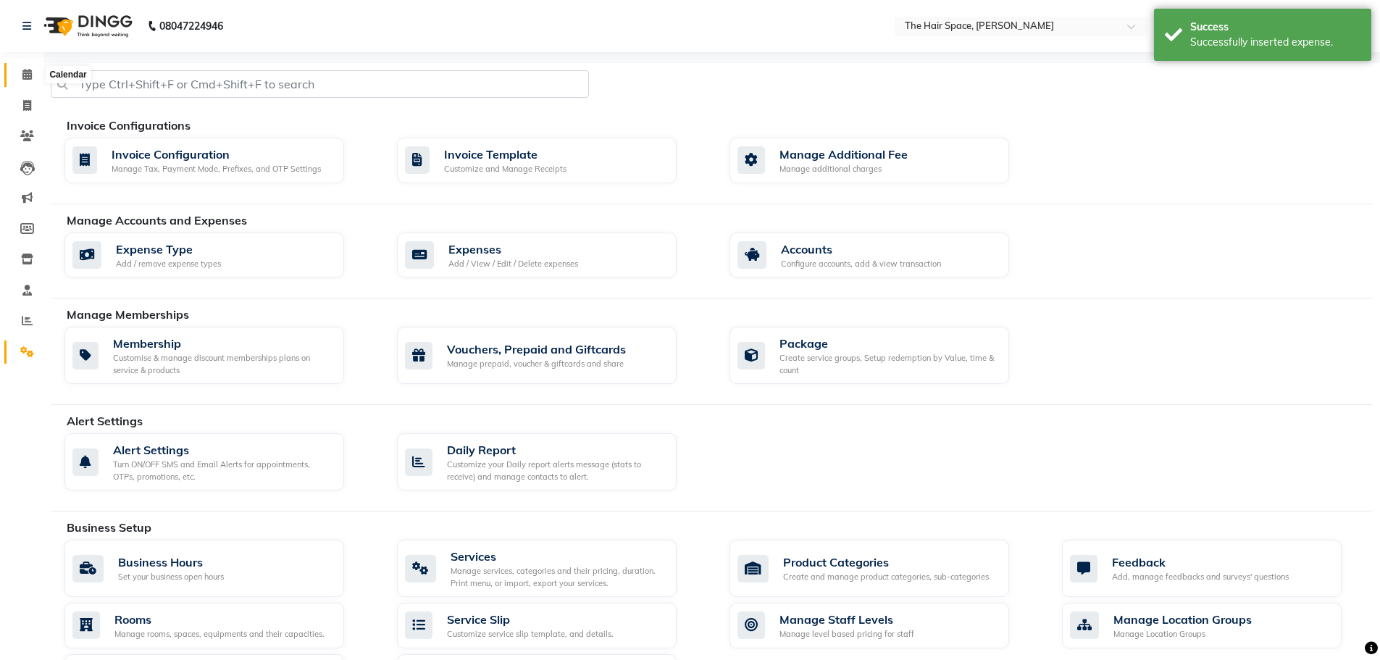
click at [33, 75] on span at bounding box center [26, 75] width 25 height 17
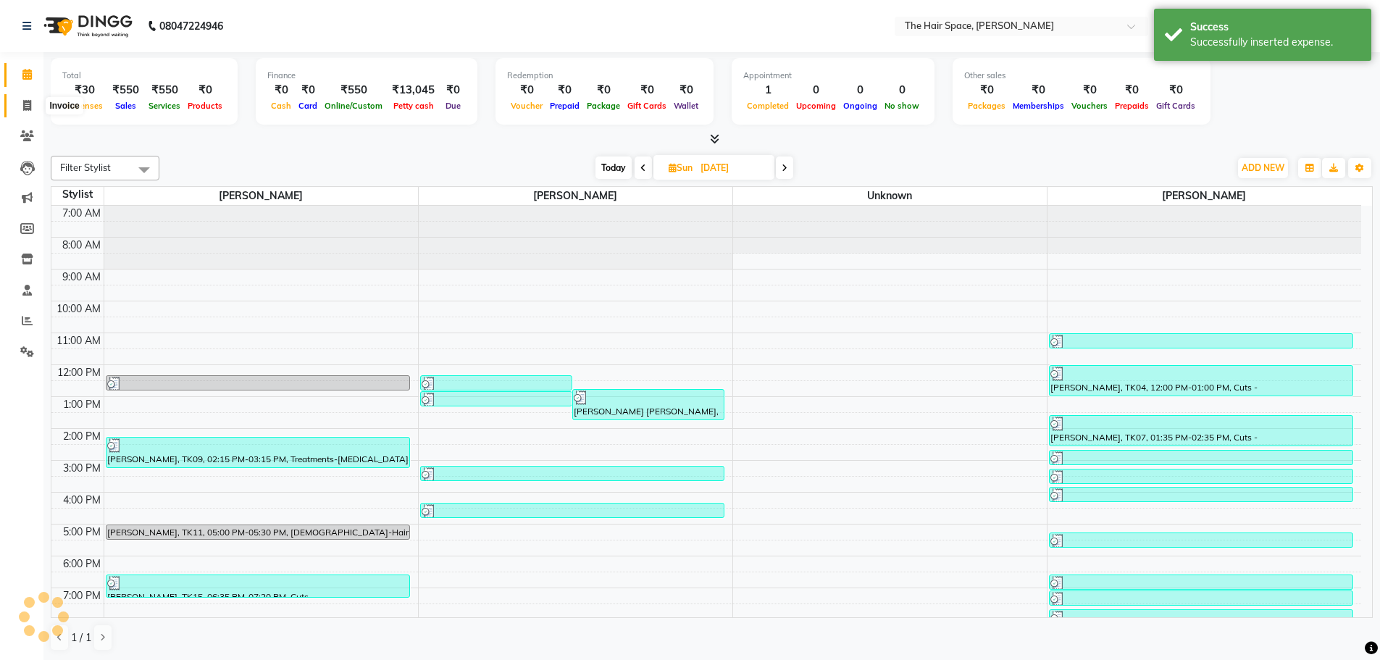
click at [30, 106] on icon at bounding box center [27, 105] width 8 height 11
select select "service"
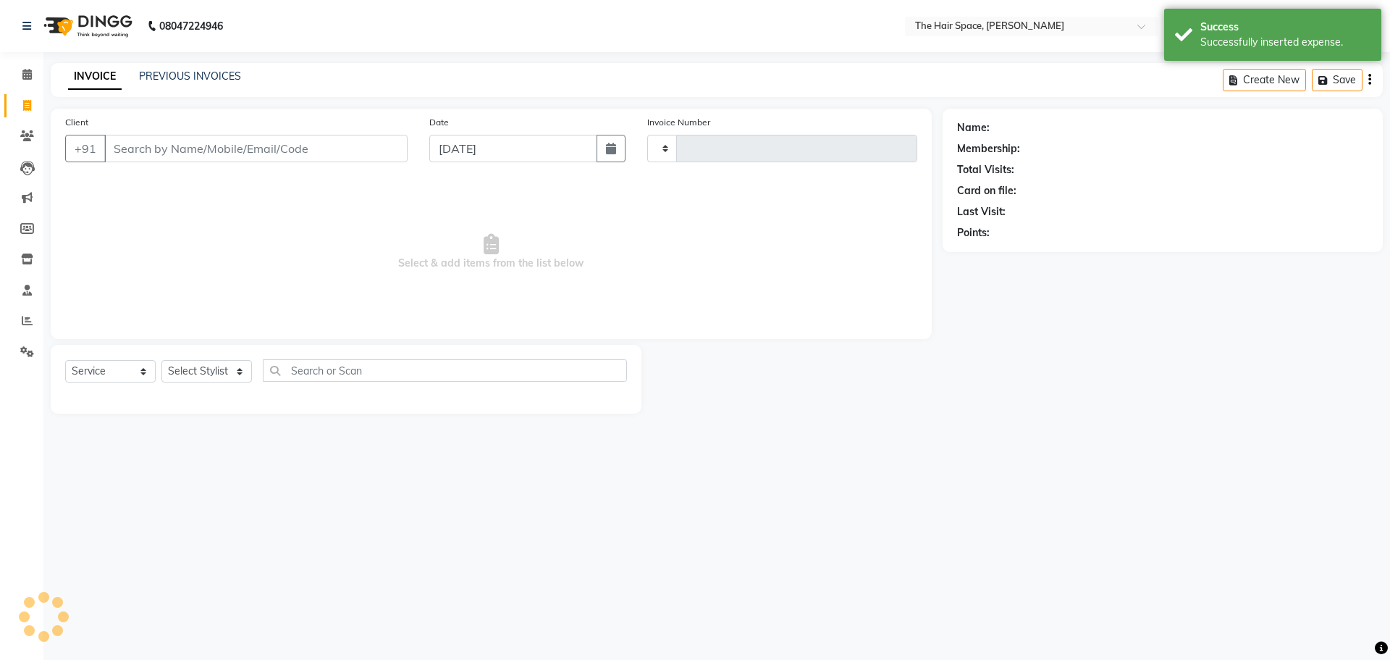
click at [186, 88] on div "INVOICE PREVIOUS INVOICES Create New Save" at bounding box center [717, 80] width 1332 height 34
click at [185, 80] on link "PREVIOUS INVOICES" at bounding box center [190, 76] width 102 height 13
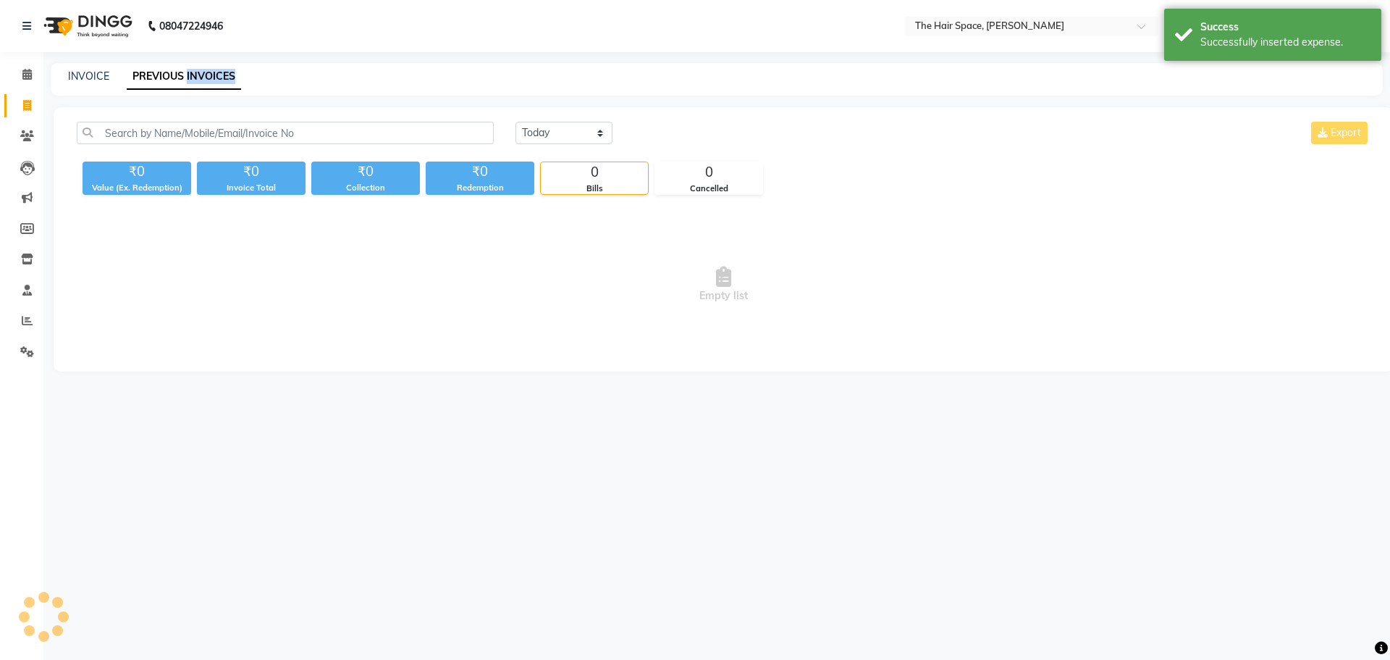
click at [185, 80] on link "PREVIOUS INVOICES" at bounding box center [184, 77] width 114 height 26
click at [87, 74] on link "INVOICE" at bounding box center [88, 76] width 41 height 13
select select "service"
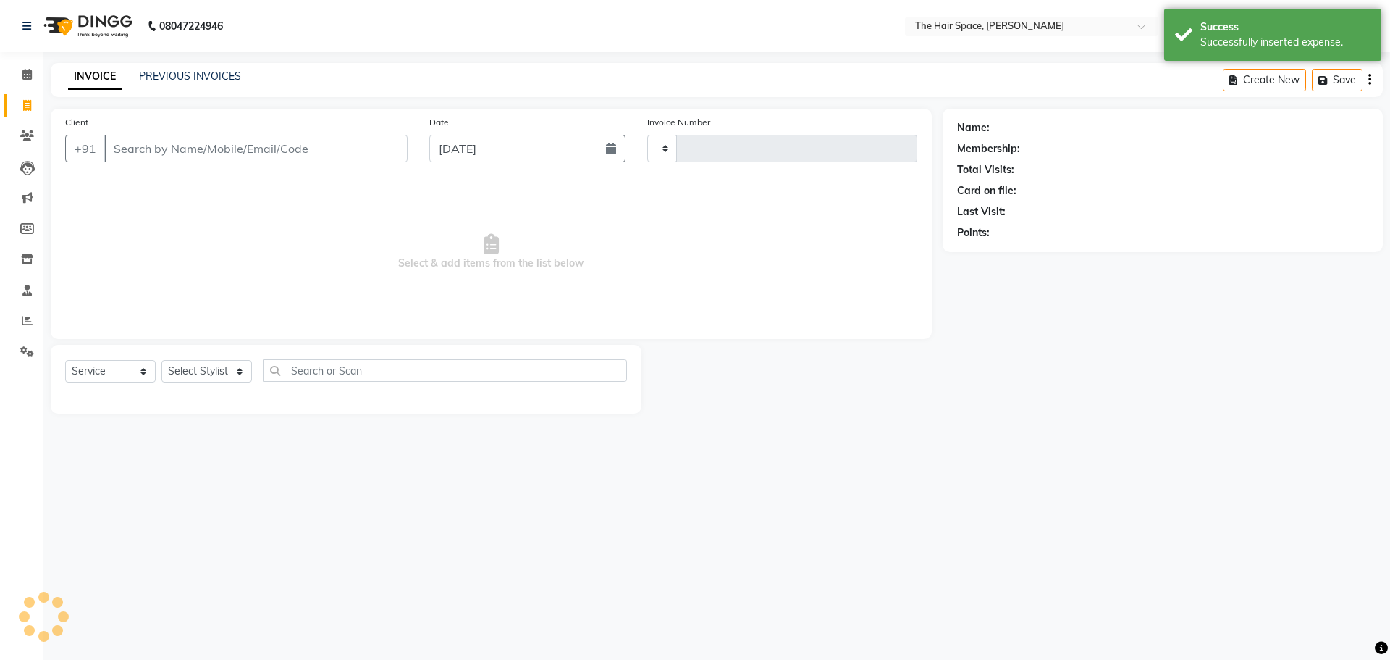
click at [87, 74] on link "INVOICE" at bounding box center [95, 77] width 54 height 26
click at [163, 75] on link "PREVIOUS INVOICES" at bounding box center [190, 76] width 102 height 13
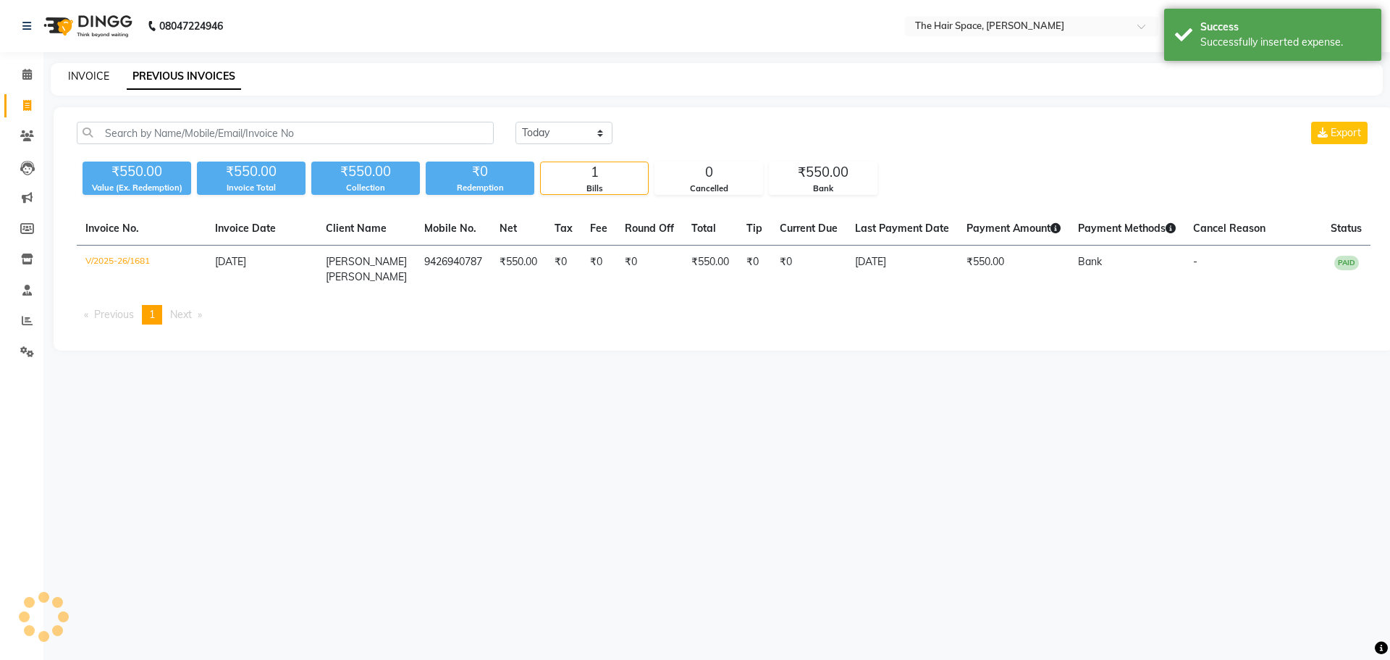
click at [100, 76] on link "INVOICE" at bounding box center [88, 76] width 41 height 13
select select "service"
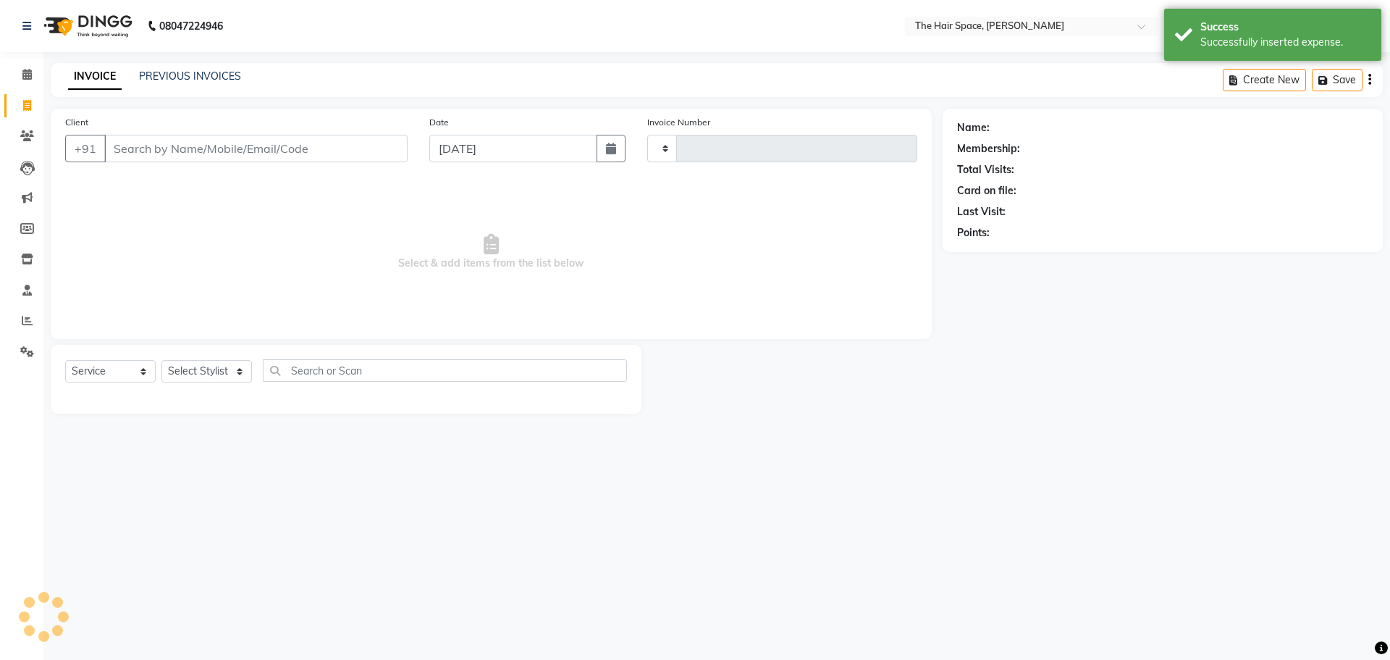
click at [30, 49] on nav "08047224946 Select Location × The Hair Space, [PERSON_NAME] WhatsApp Status ✕ S…" at bounding box center [695, 26] width 1390 height 52
type input "1682"
select select "6663"
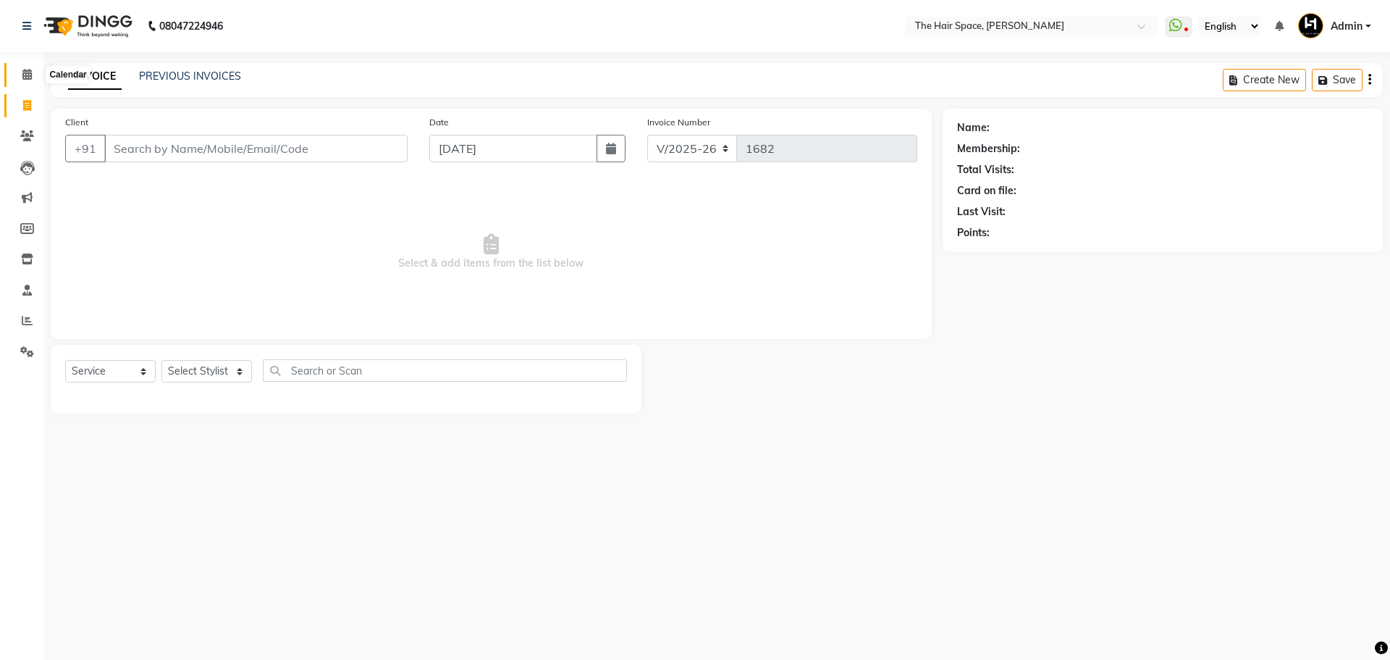
click at [25, 73] on icon at bounding box center [26, 74] width 9 height 11
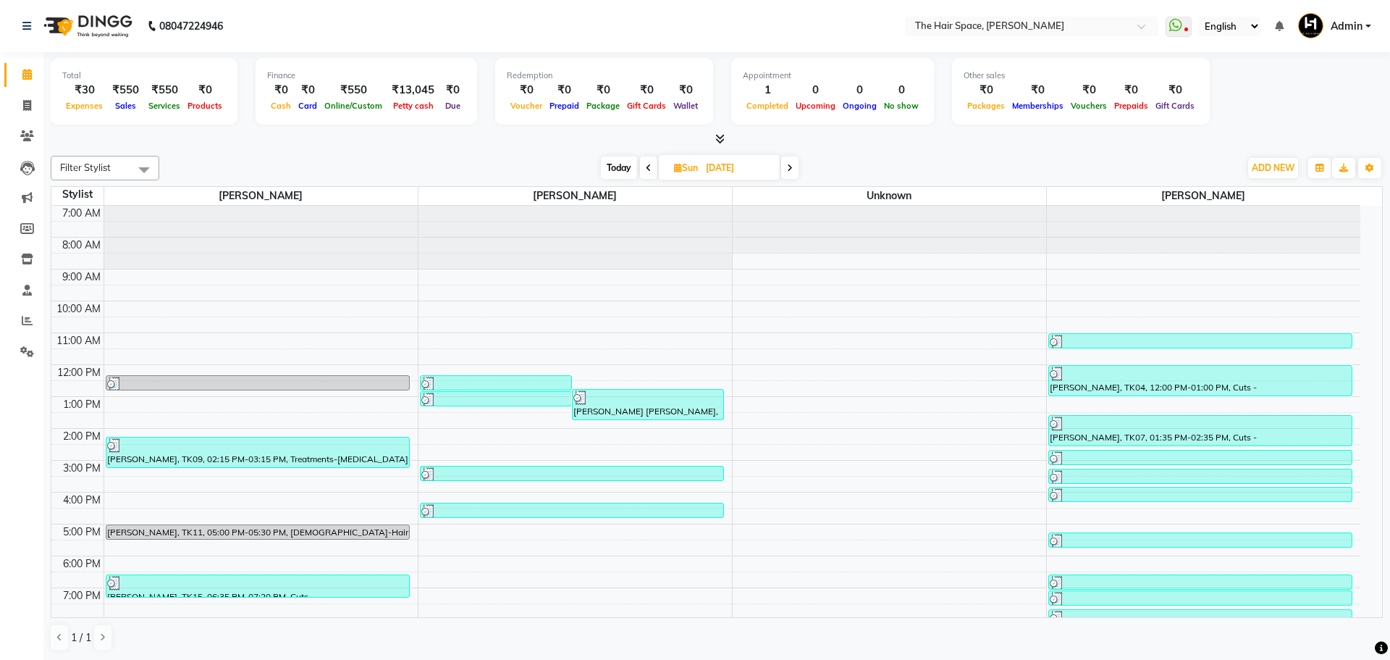
click at [22, 73] on icon at bounding box center [26, 74] width 9 height 11
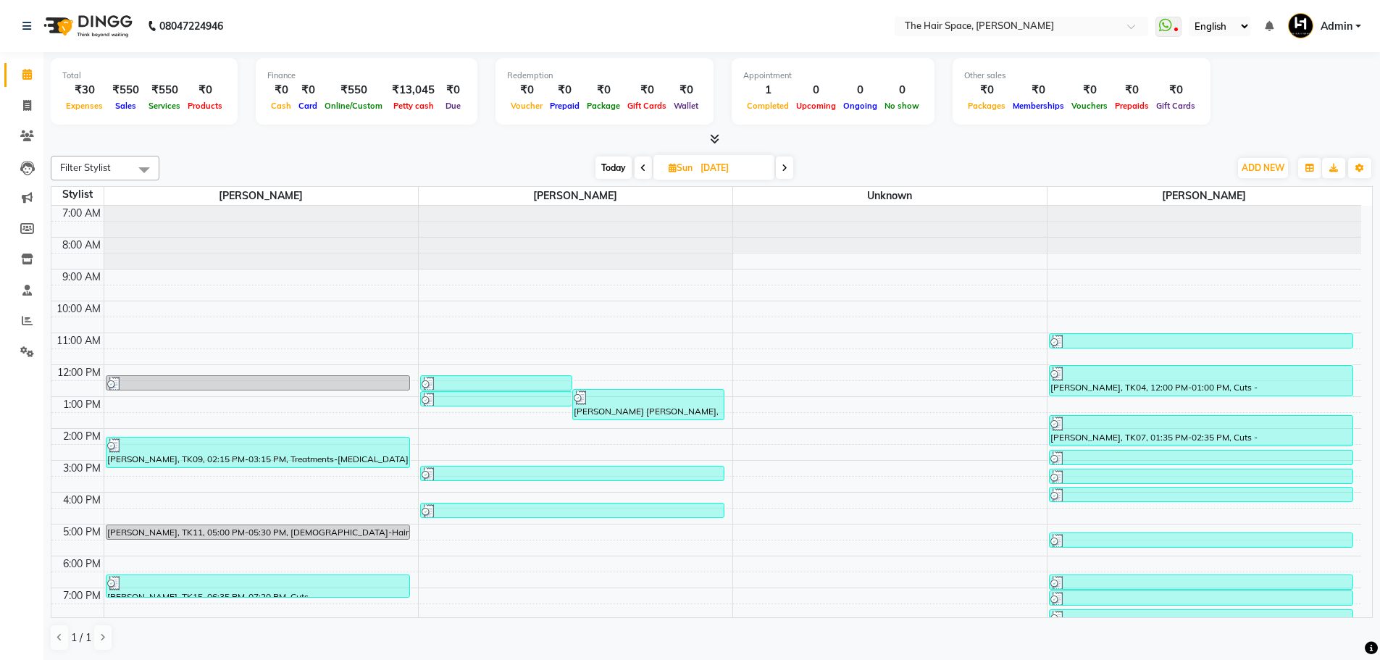
click at [22, 73] on icon at bounding box center [26, 74] width 9 height 11
click at [35, 349] on span at bounding box center [26, 352] width 25 height 17
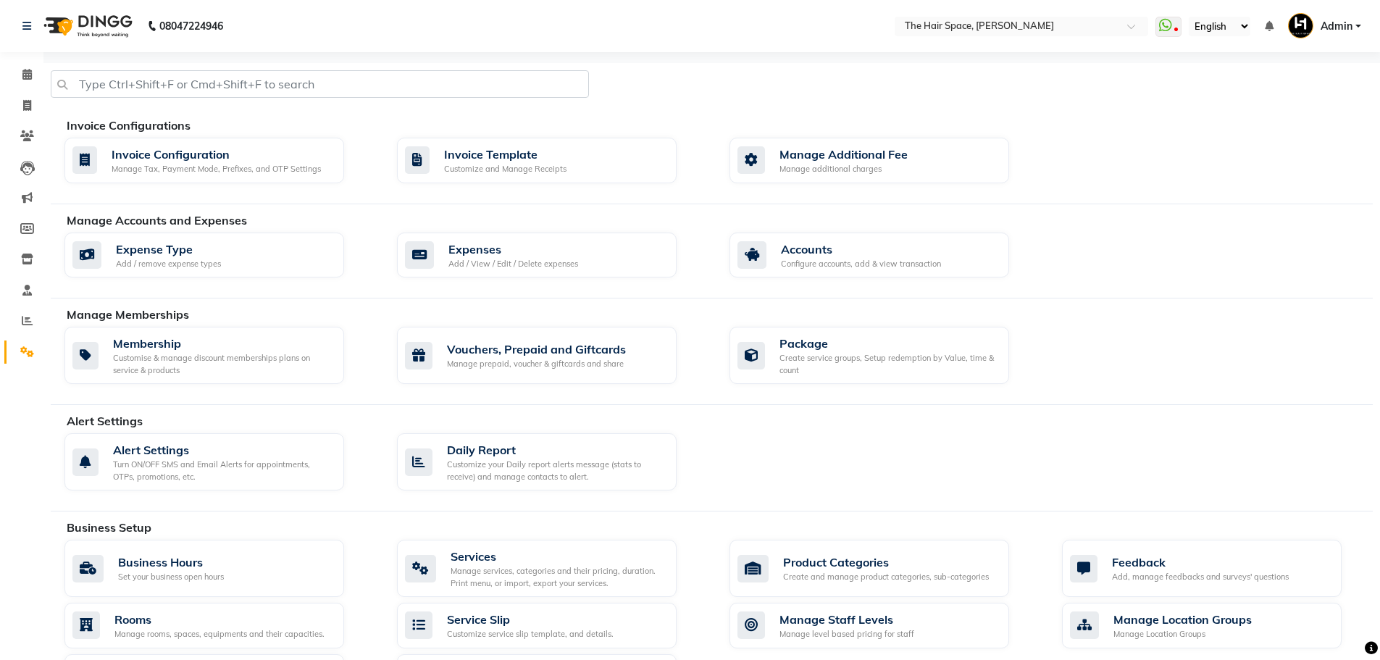
click at [35, 349] on span at bounding box center [26, 352] width 25 height 17
click at [25, 100] on icon at bounding box center [27, 105] width 8 height 11
select select "service"
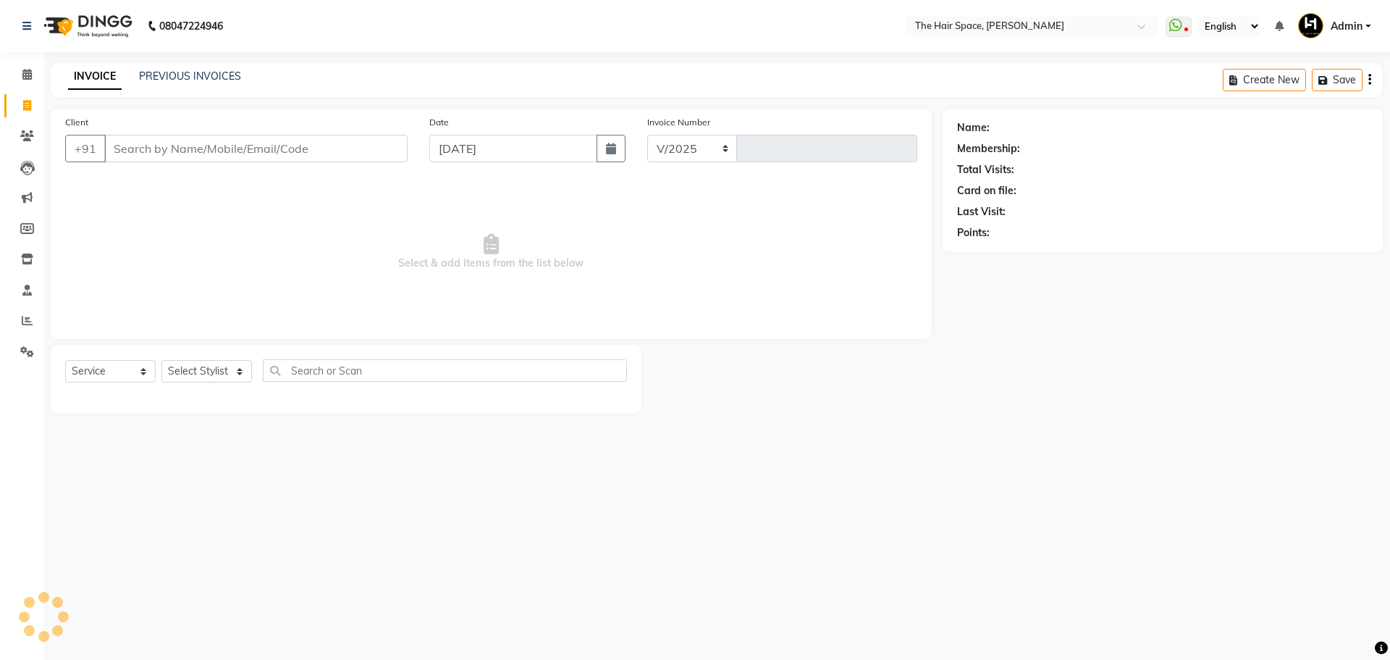
select select "6663"
type input "1682"
click at [151, 148] on input "Client" at bounding box center [255, 149] width 303 height 28
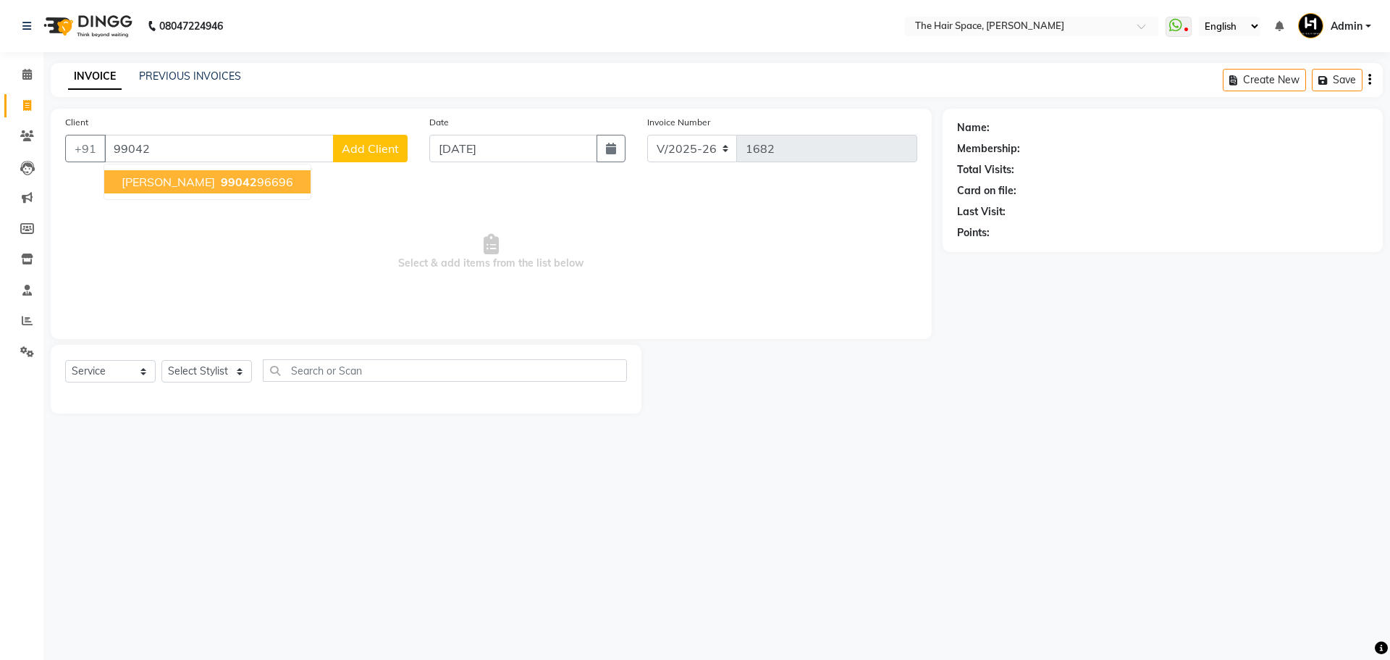
click at [221, 178] on span "99042" at bounding box center [239, 182] width 36 height 14
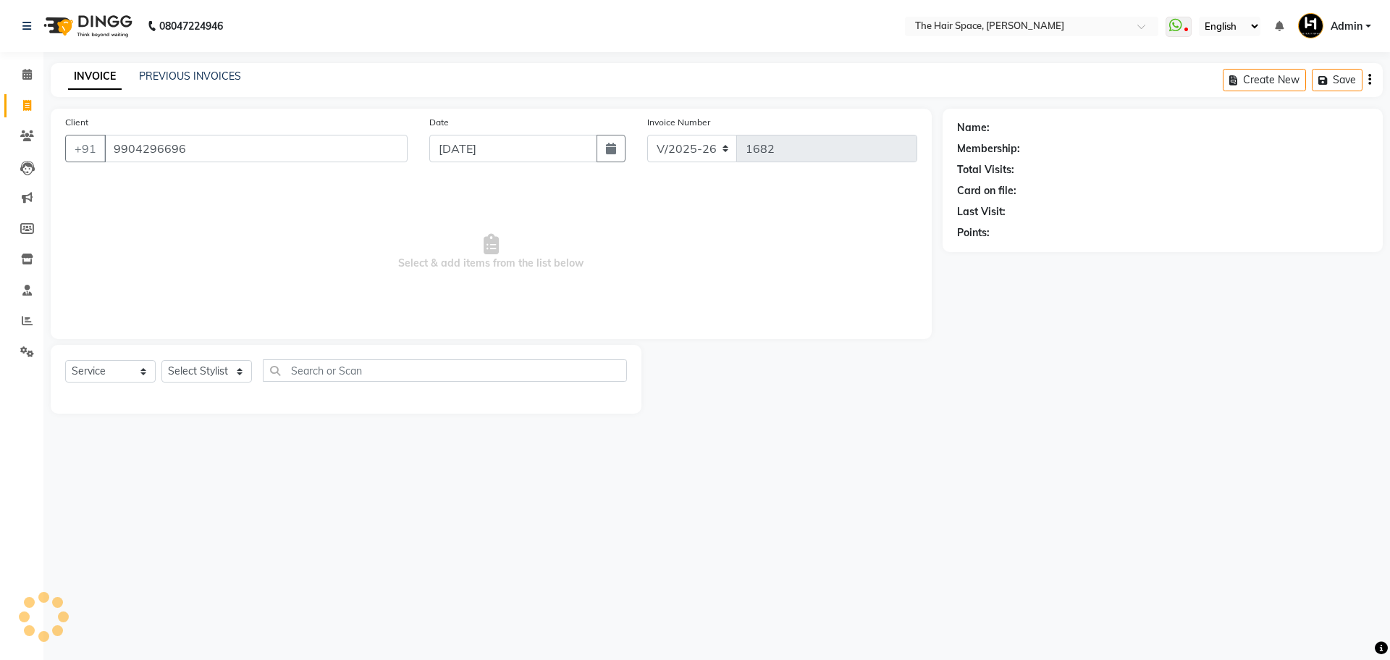
type input "9904296696"
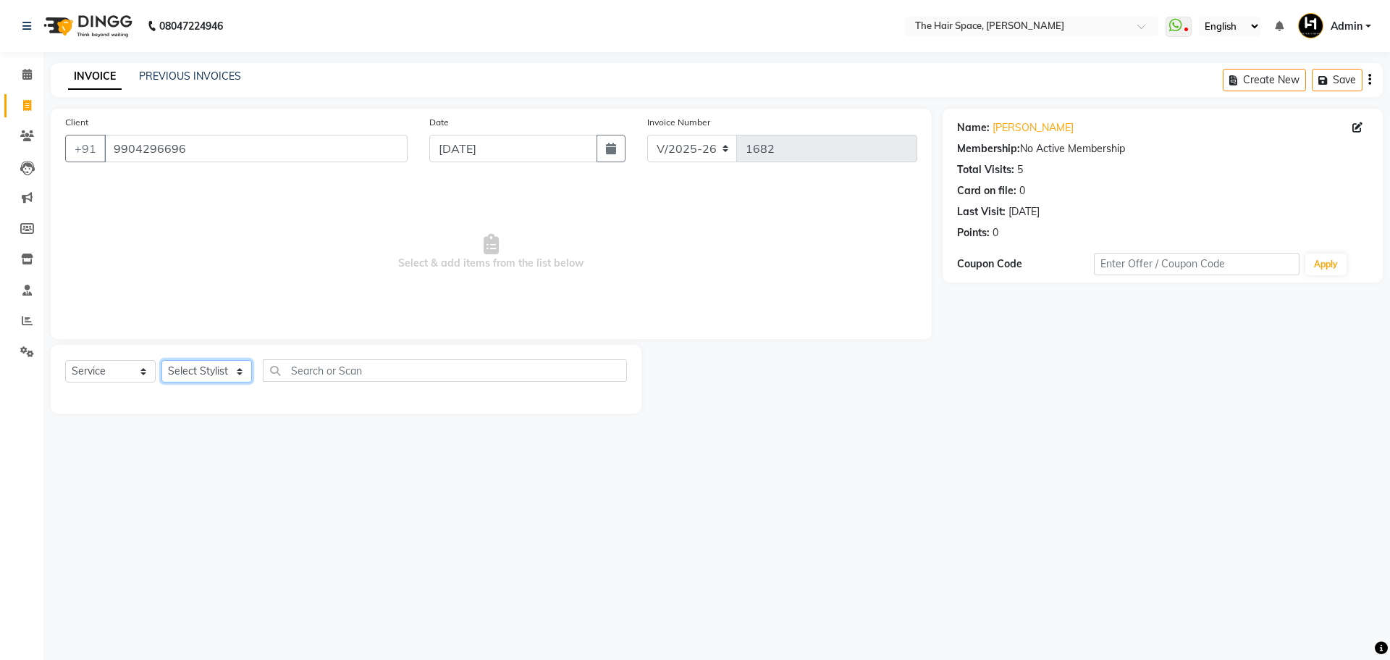
click at [239, 371] on select "Select Stylist [PERSON_NAME] Nai [PERSON_NAME] [PERSON_NAME] Unknown" at bounding box center [206, 371] width 91 height 22
select select "82347"
click at [161, 360] on select "Select Stylist [PERSON_NAME] Nai [PERSON_NAME] [PERSON_NAME] Unknown" at bounding box center [206, 371] width 91 height 22
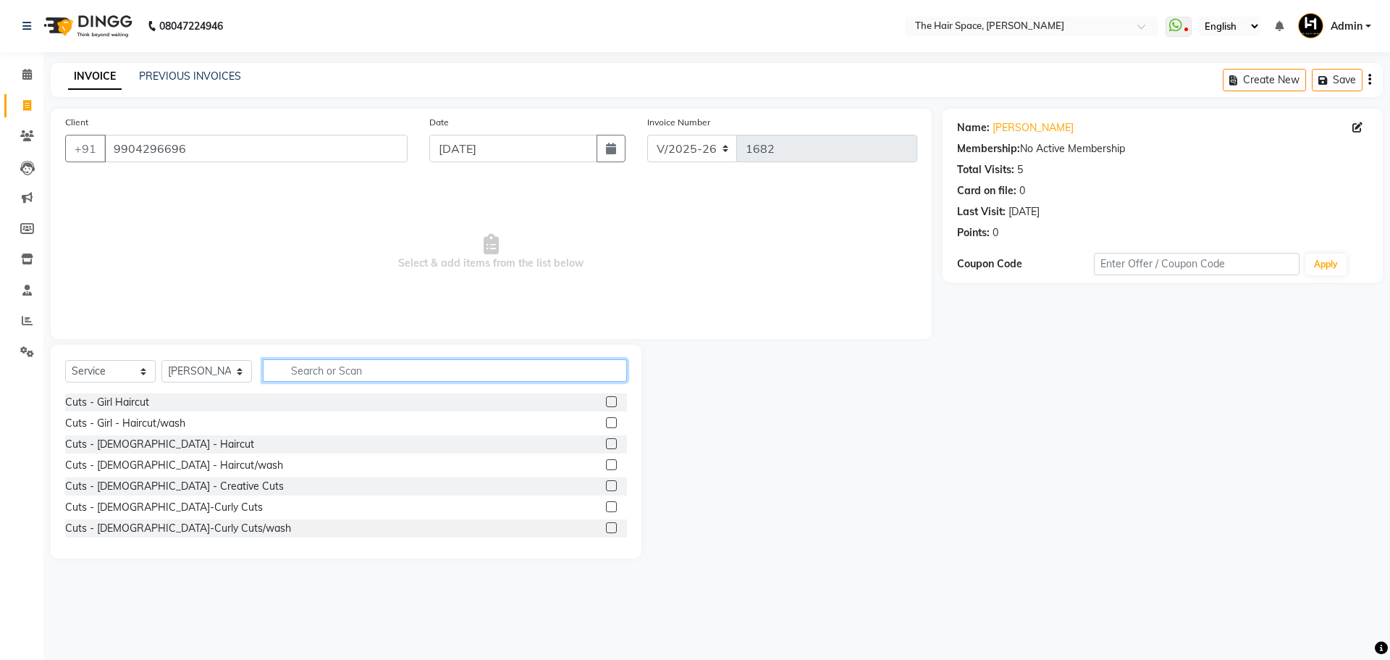
click at [331, 369] on input "text" at bounding box center [445, 370] width 364 height 22
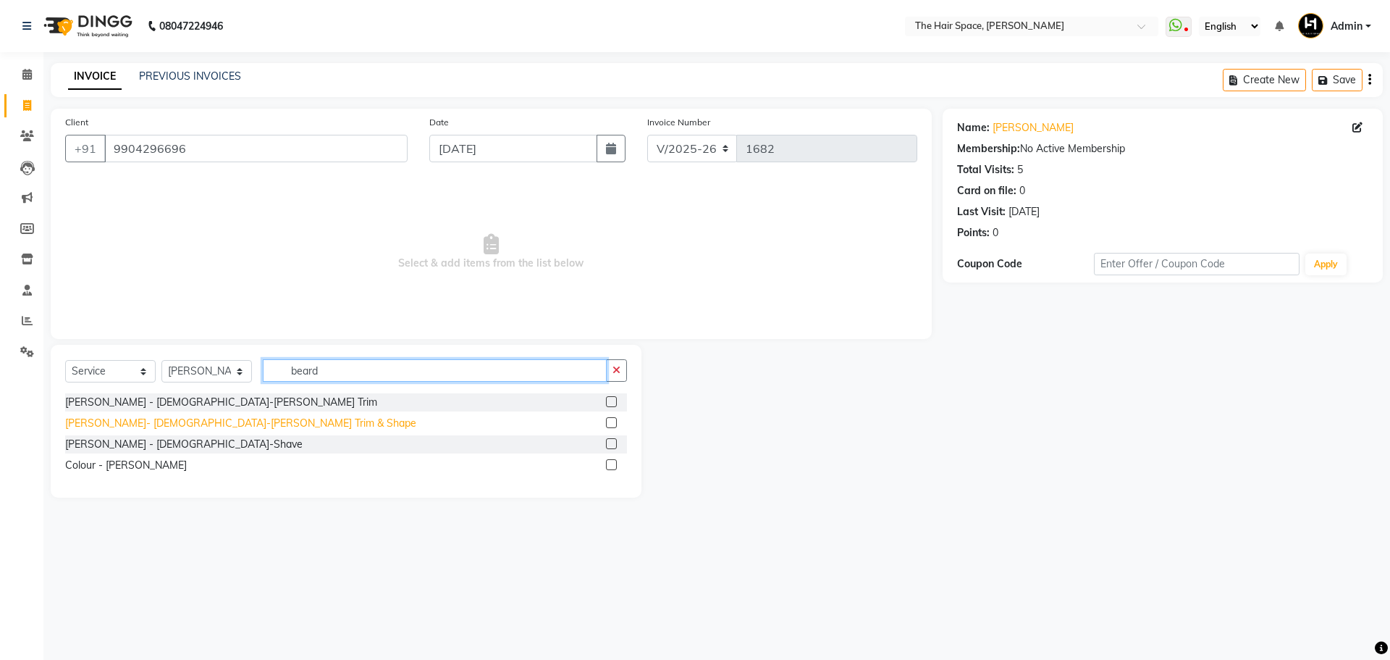
type input "beard"
click at [127, 426] on div "[PERSON_NAME]- [DEMOGRAPHIC_DATA]-[PERSON_NAME] Trim & Shape" at bounding box center [240, 423] width 351 height 15
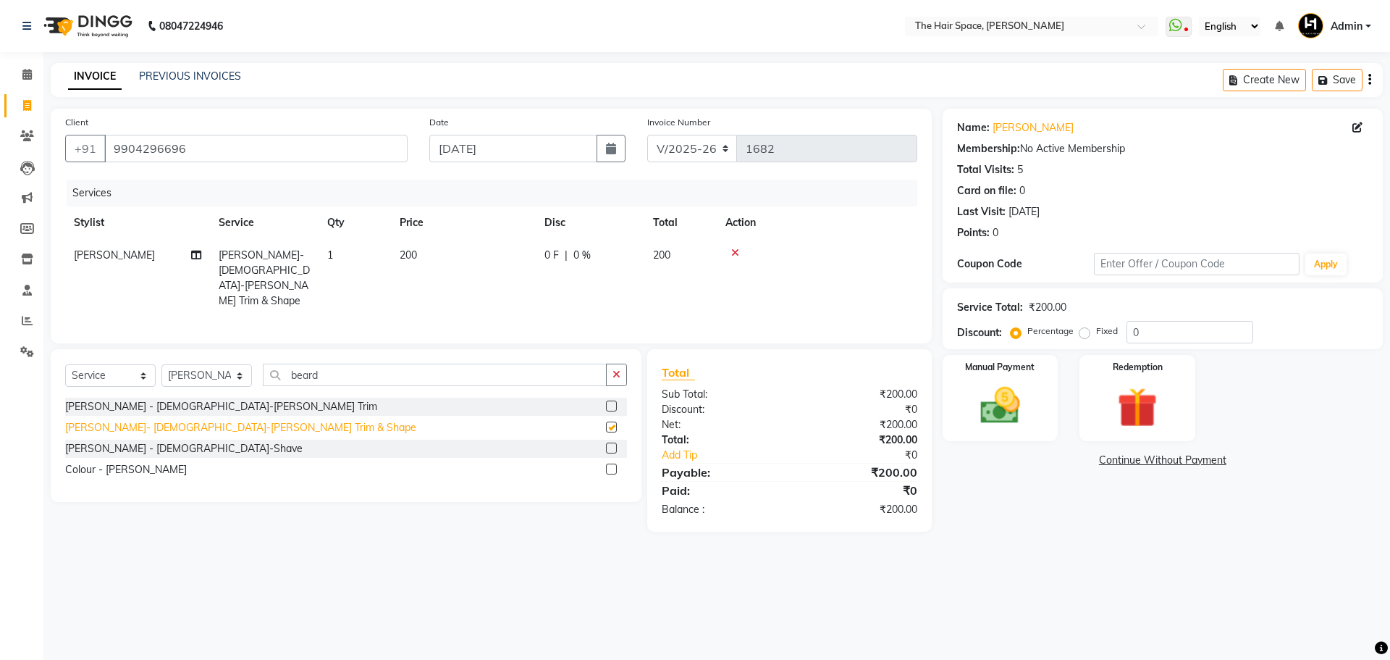
checkbox input "false"
click at [1007, 396] on img at bounding box center [1000, 406] width 67 height 48
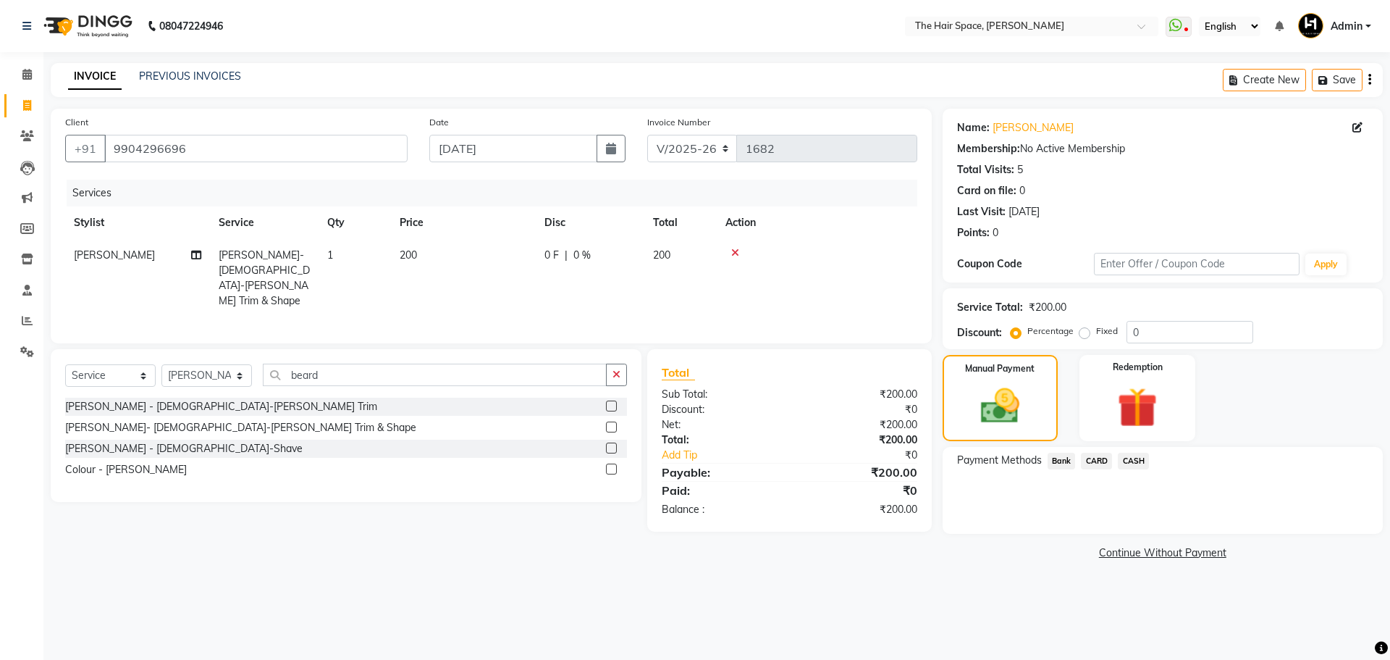
click at [1138, 458] on span "CASH" at bounding box center [1133, 461] width 31 height 17
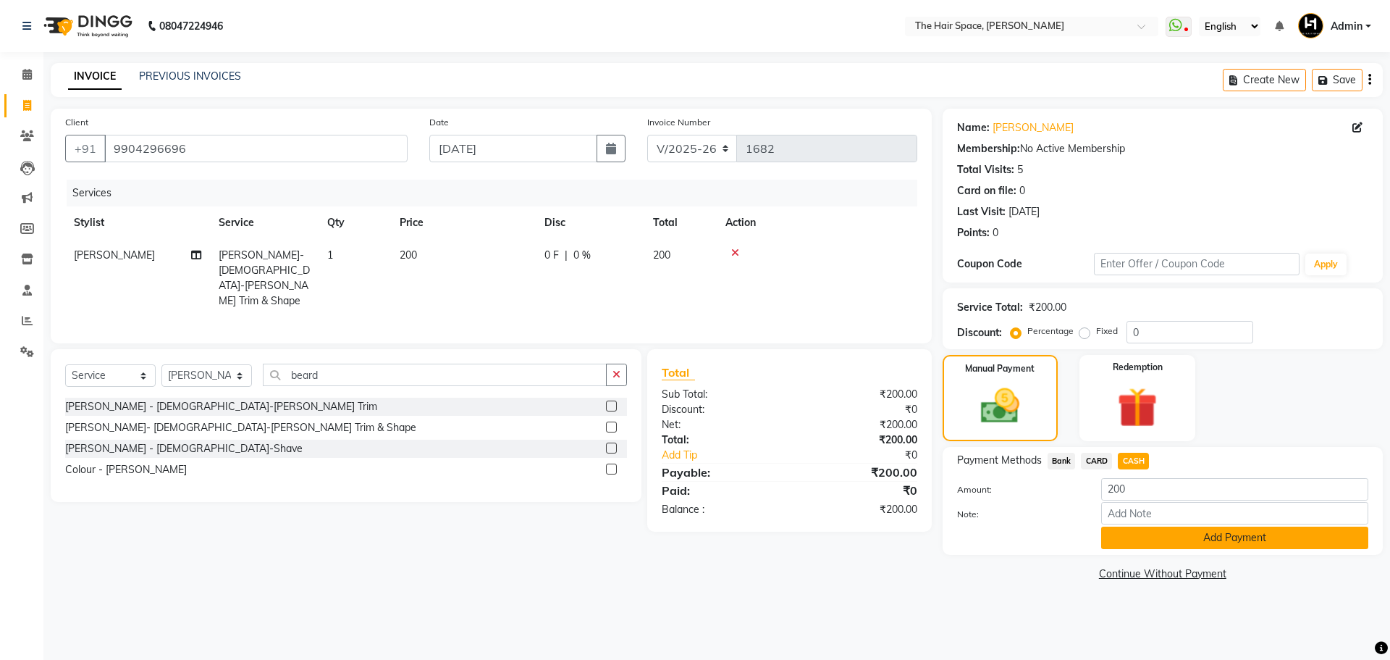
click at [1167, 542] on button "Add Payment" at bounding box center [1234, 537] width 267 height 22
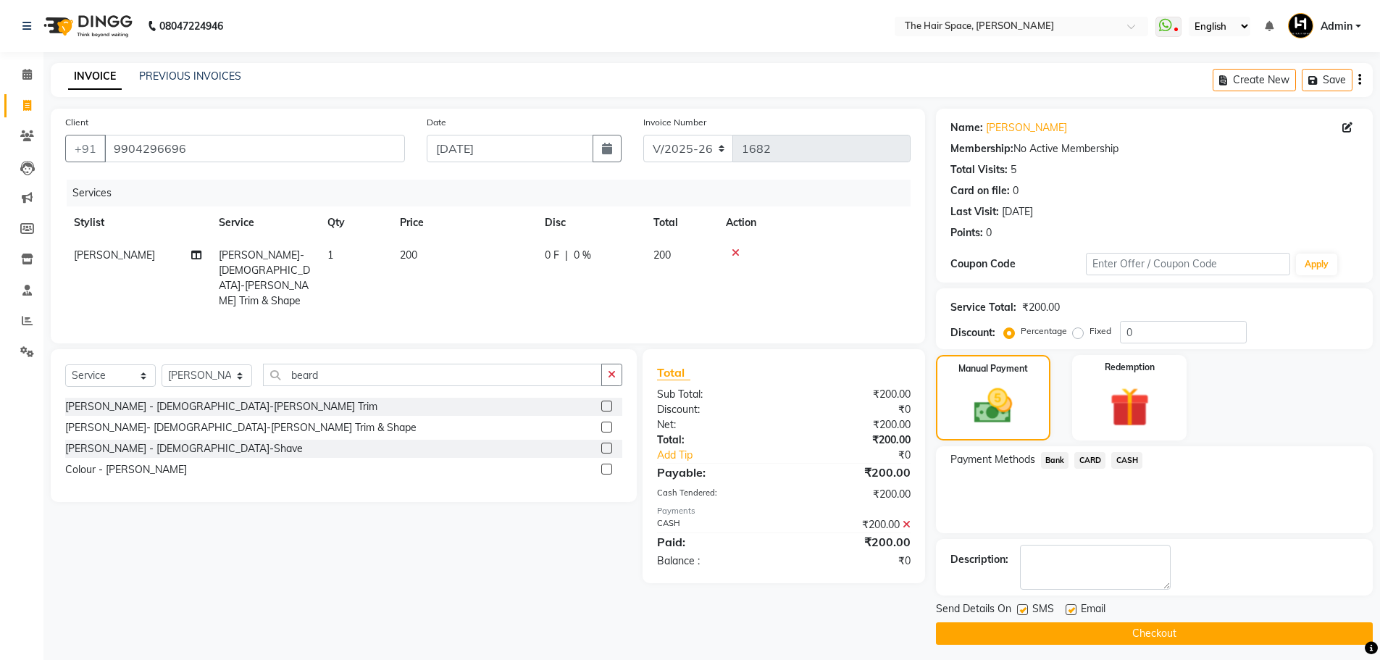
click at [1067, 605] on label at bounding box center [1070, 609] width 11 height 11
click at [1067, 605] on input "checkbox" at bounding box center [1069, 609] width 9 height 9
checkbox input "false"
click at [1019, 608] on label at bounding box center [1022, 609] width 11 height 11
click at [1019, 608] on input "checkbox" at bounding box center [1021, 609] width 9 height 9
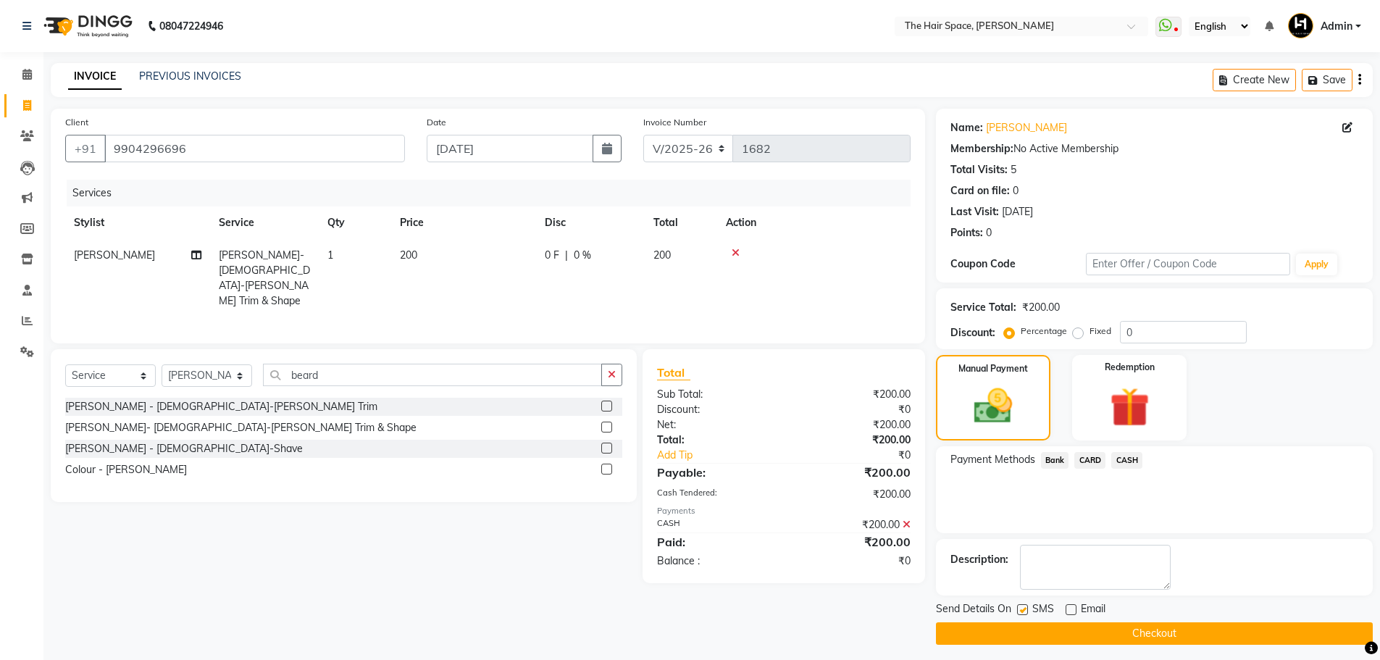
checkbox input "false"
click at [1030, 634] on button "Checkout" at bounding box center [1154, 633] width 437 height 22
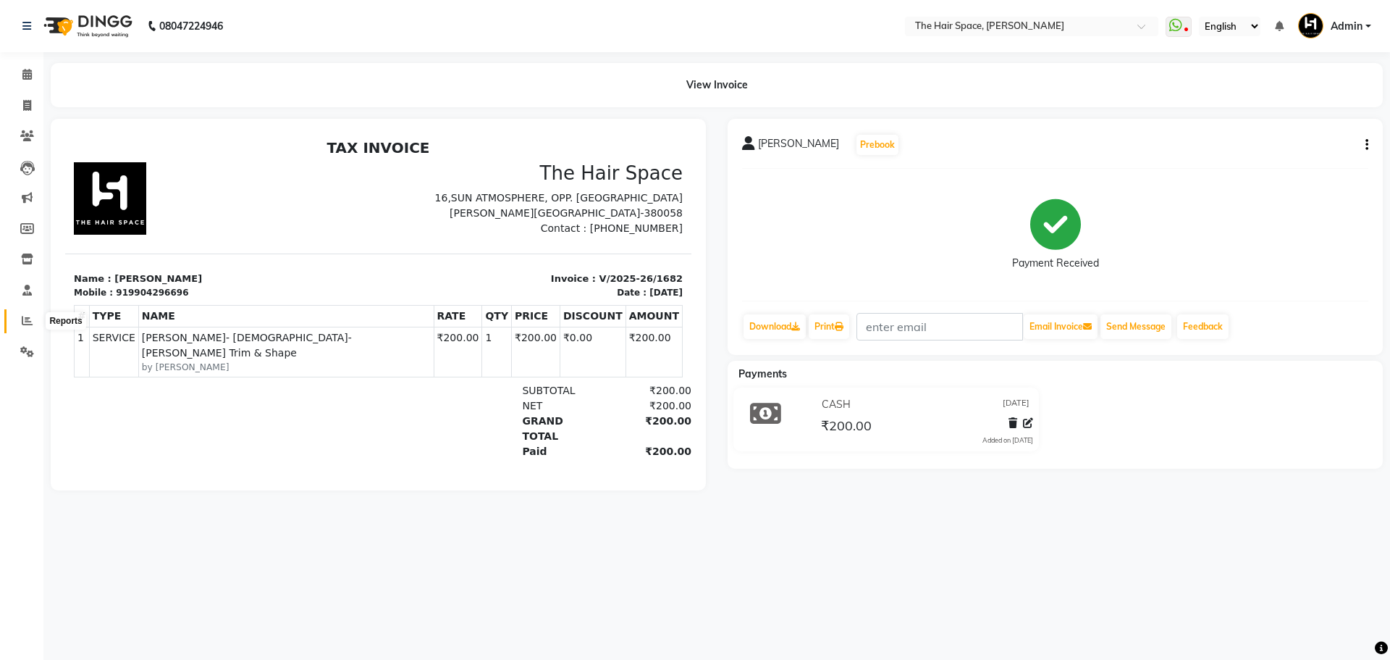
drag, startPoint x: 26, startPoint y: 322, endPoint x: 35, endPoint y: 322, distance: 9.4
click at [26, 322] on icon at bounding box center [27, 320] width 11 height 11
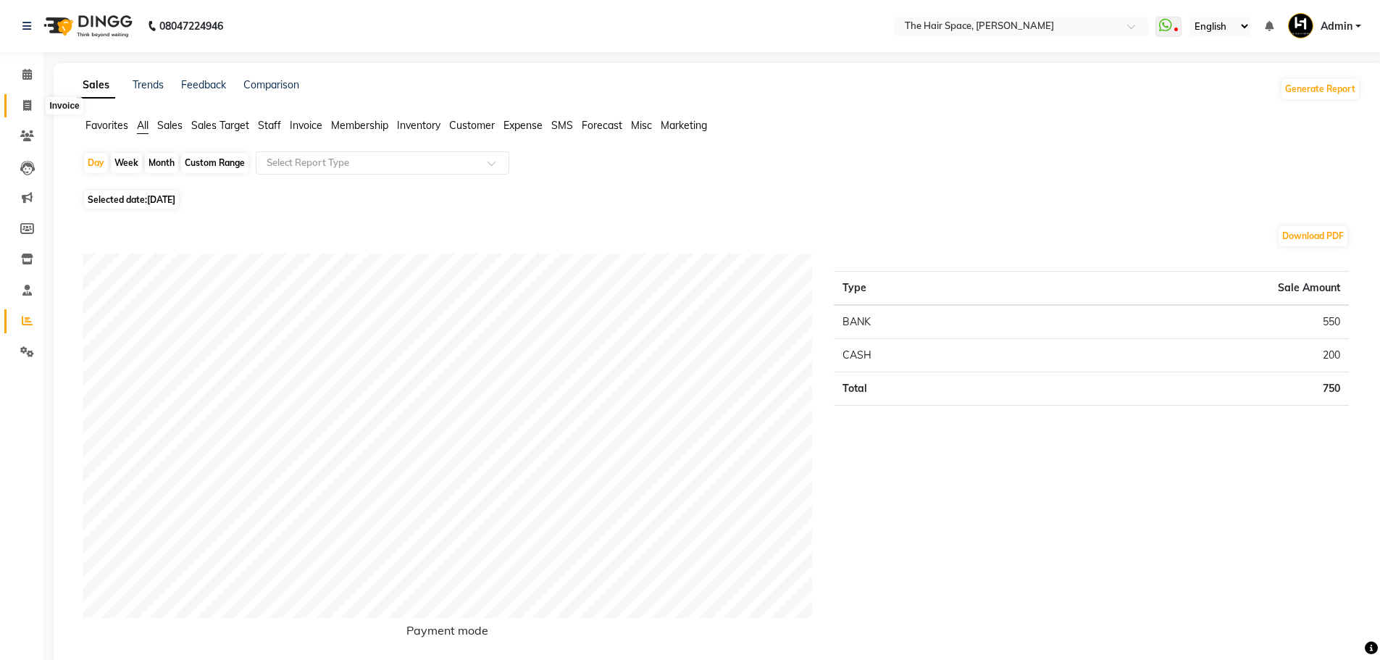
click at [30, 102] on icon at bounding box center [27, 105] width 8 height 11
select select "service"
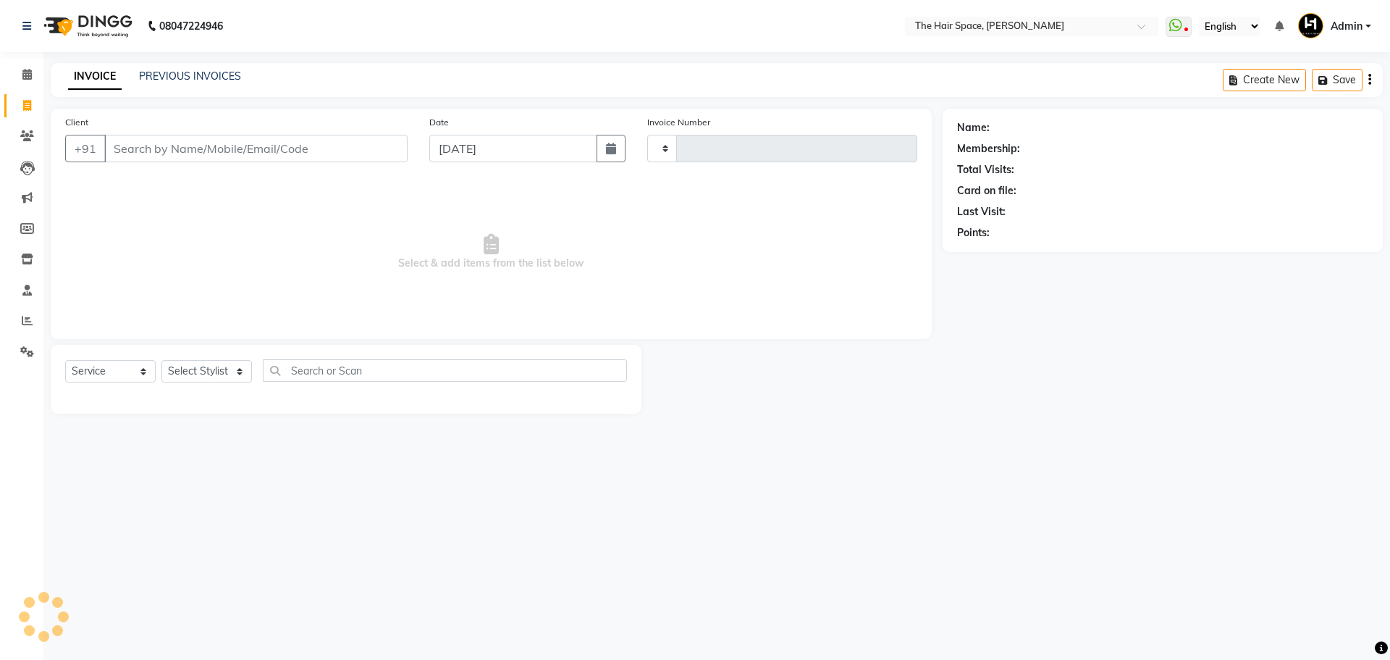
type input "1683"
select select "6663"
